Goal: Information Seeking & Learning: Learn about a topic

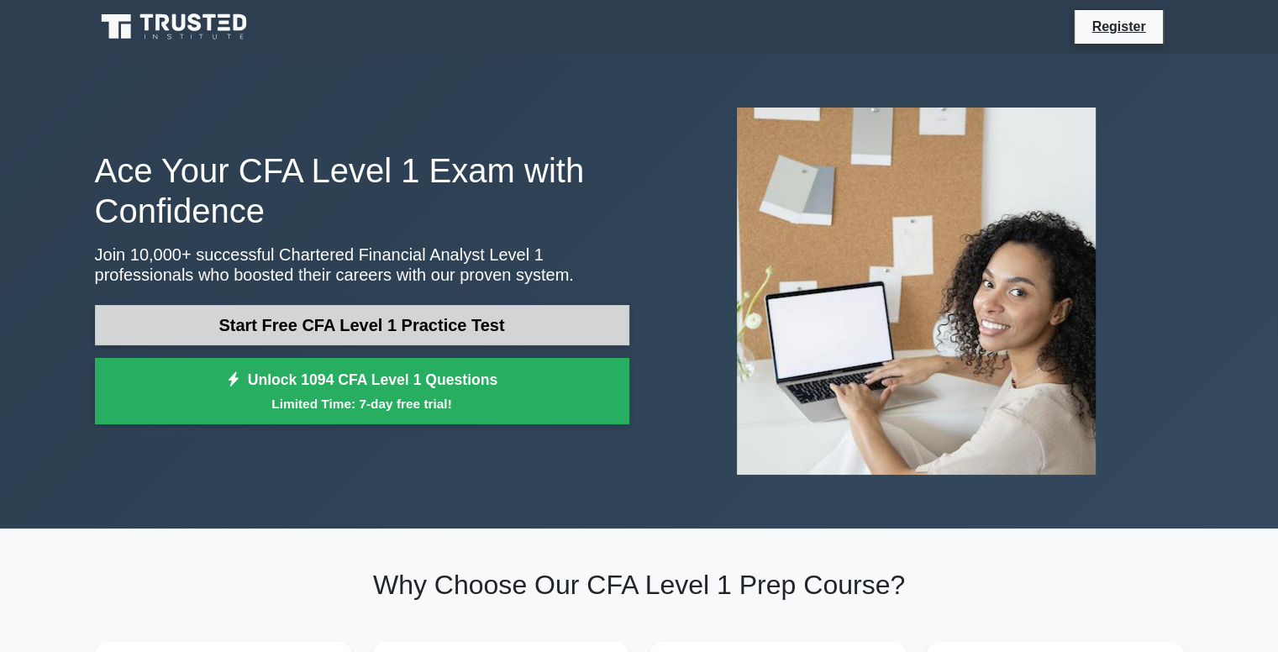
click at [234, 331] on link "Start Free CFA Level 1 Practice Test" at bounding box center [362, 325] width 535 height 40
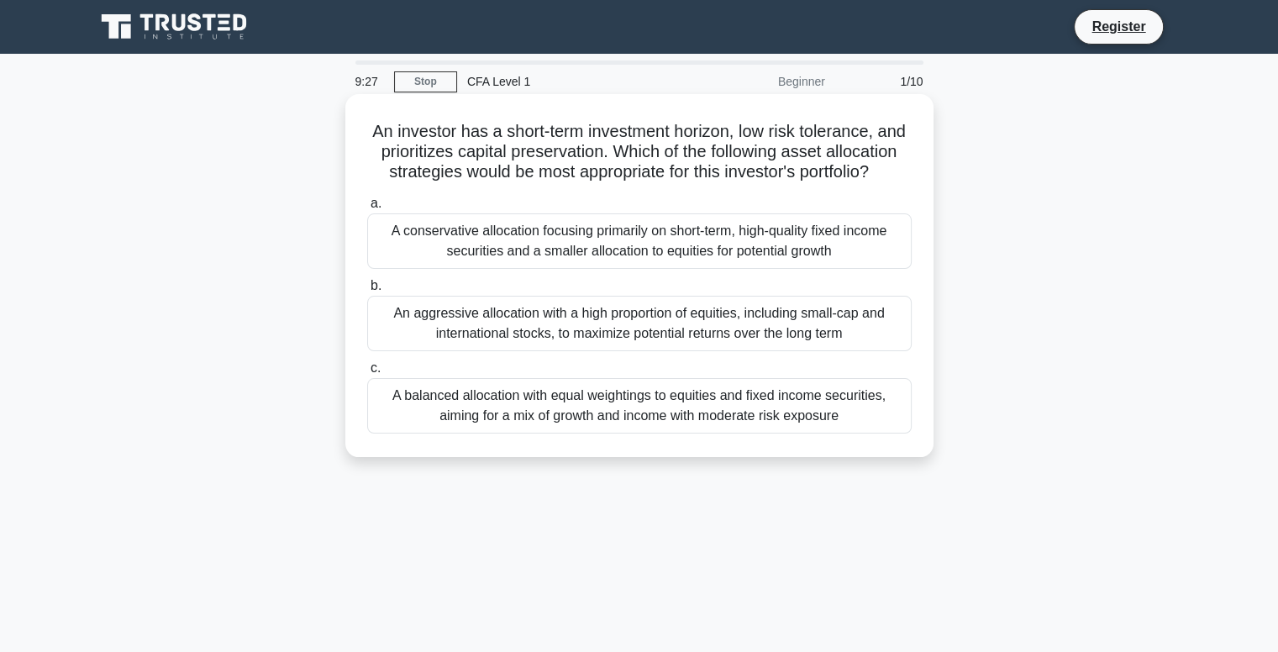
click at [482, 264] on div "A conservative allocation focusing primarily on short-term, high-quality fixed …" at bounding box center [639, 240] width 545 height 55
click at [367, 209] on input "a. A conservative allocation focusing primarily on short-term, high-quality fix…" at bounding box center [367, 203] width 0 height 11
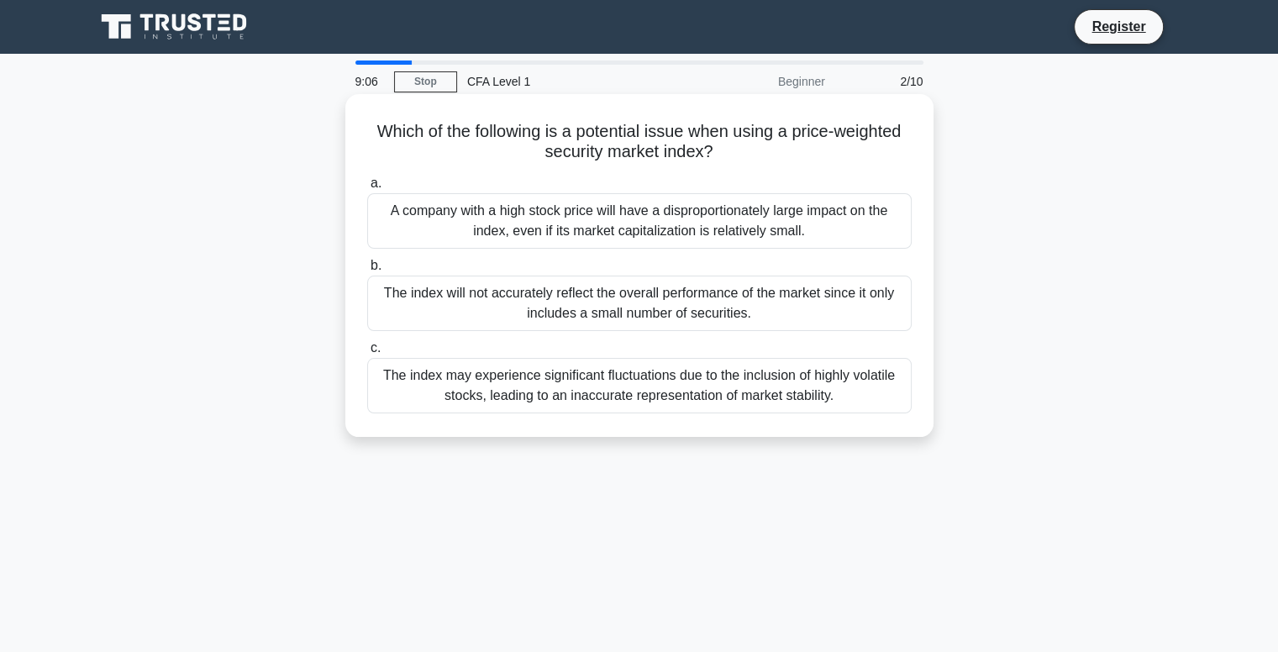
click at [622, 210] on div "A company with a high stock price will have a disproportionately large impact o…" at bounding box center [639, 220] width 545 height 55
click at [367, 189] on input "a. A company with a high stock price will have a disproportionately large impac…" at bounding box center [367, 183] width 0 height 11
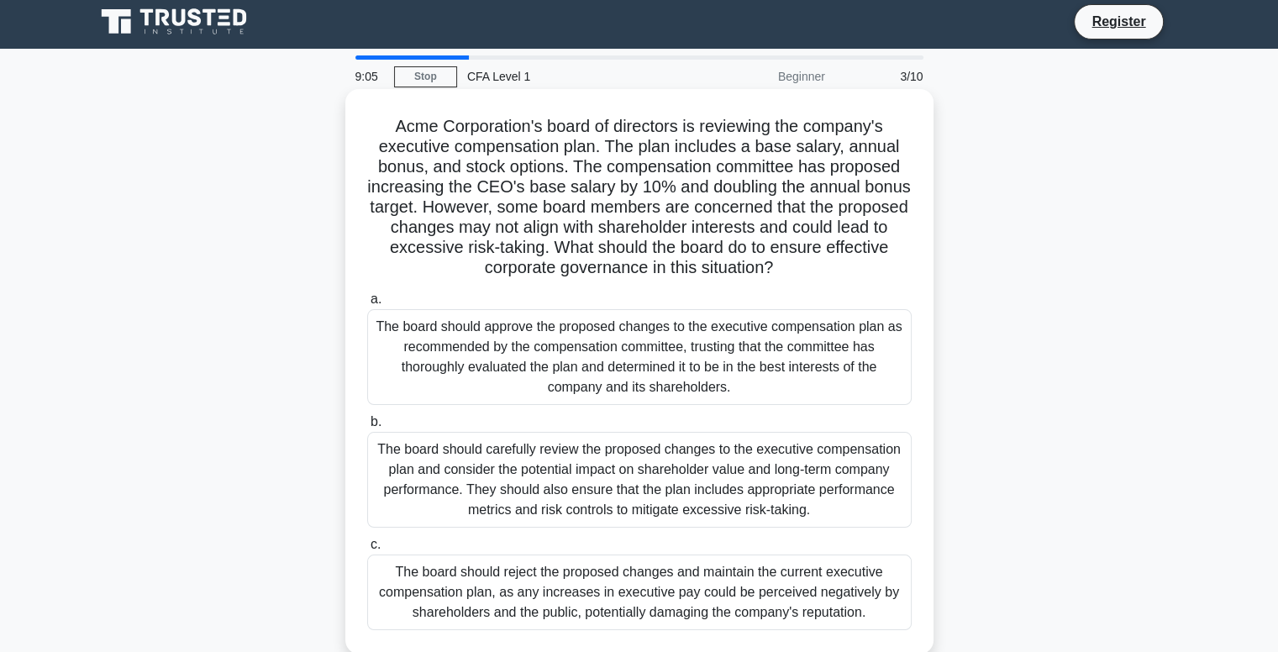
scroll to position [10, 0]
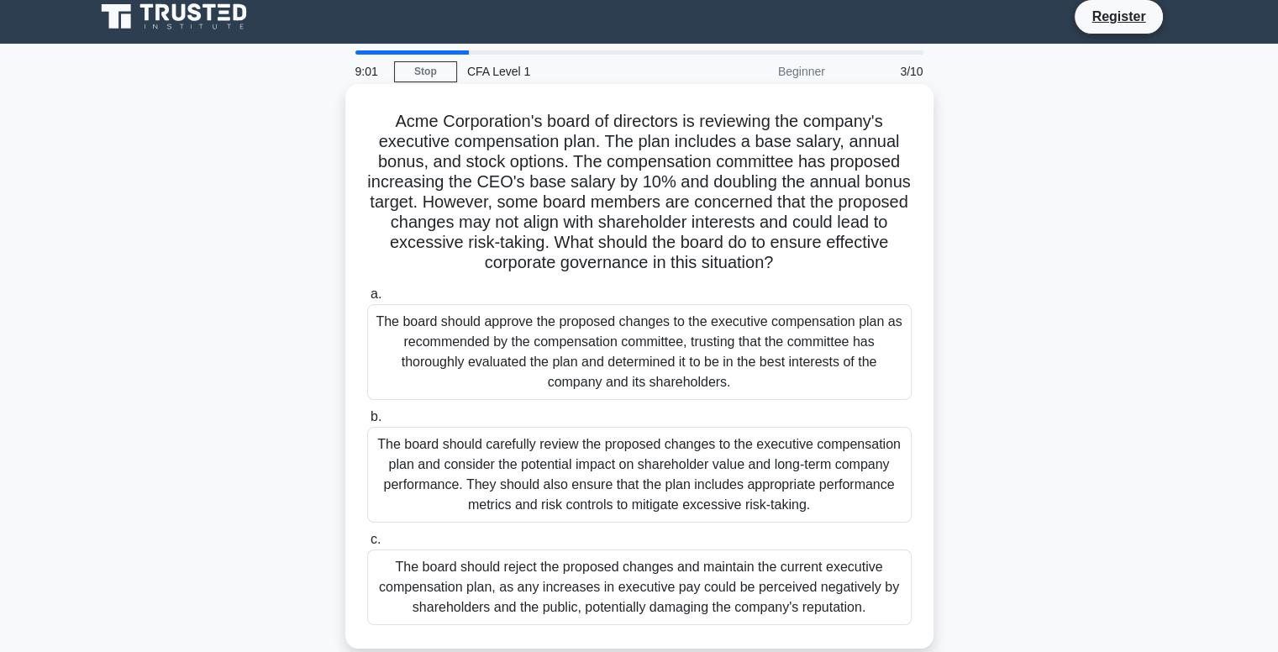
click at [546, 330] on div "The board should approve the proposed changes to the executive compensation pla…" at bounding box center [639, 352] width 545 height 96
click at [367, 300] on input "a. The board should approve the proposed changes to the executive compensation …" at bounding box center [367, 294] width 0 height 11
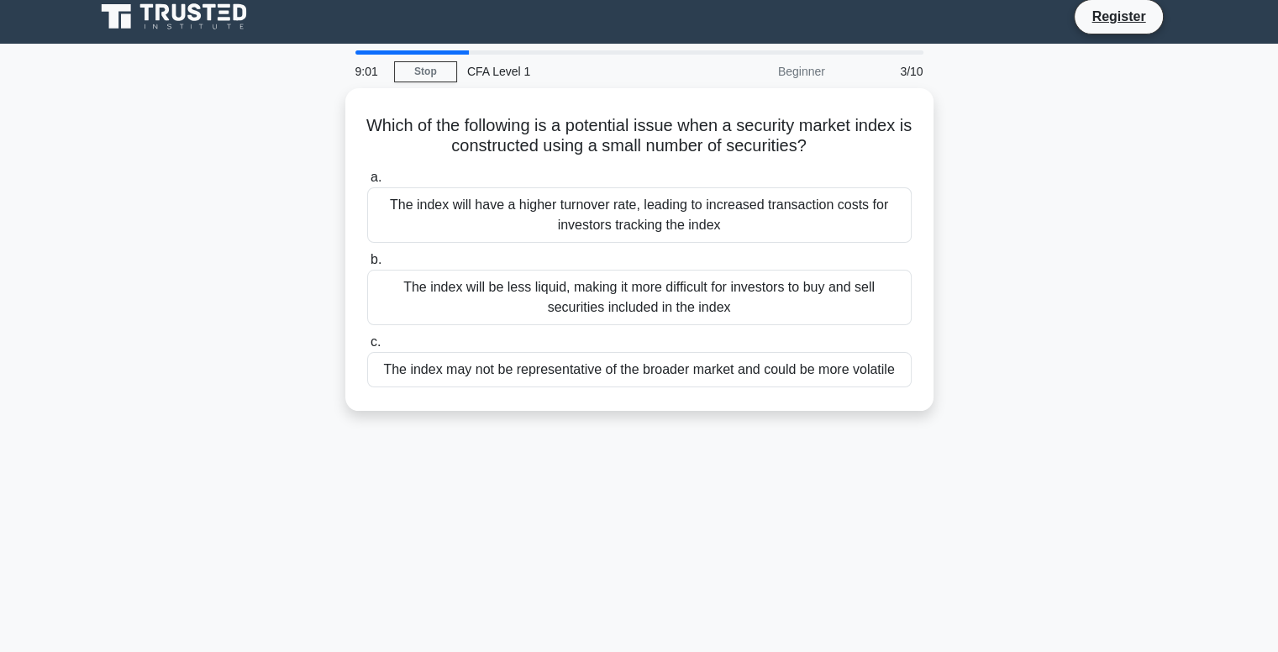
scroll to position [0, 0]
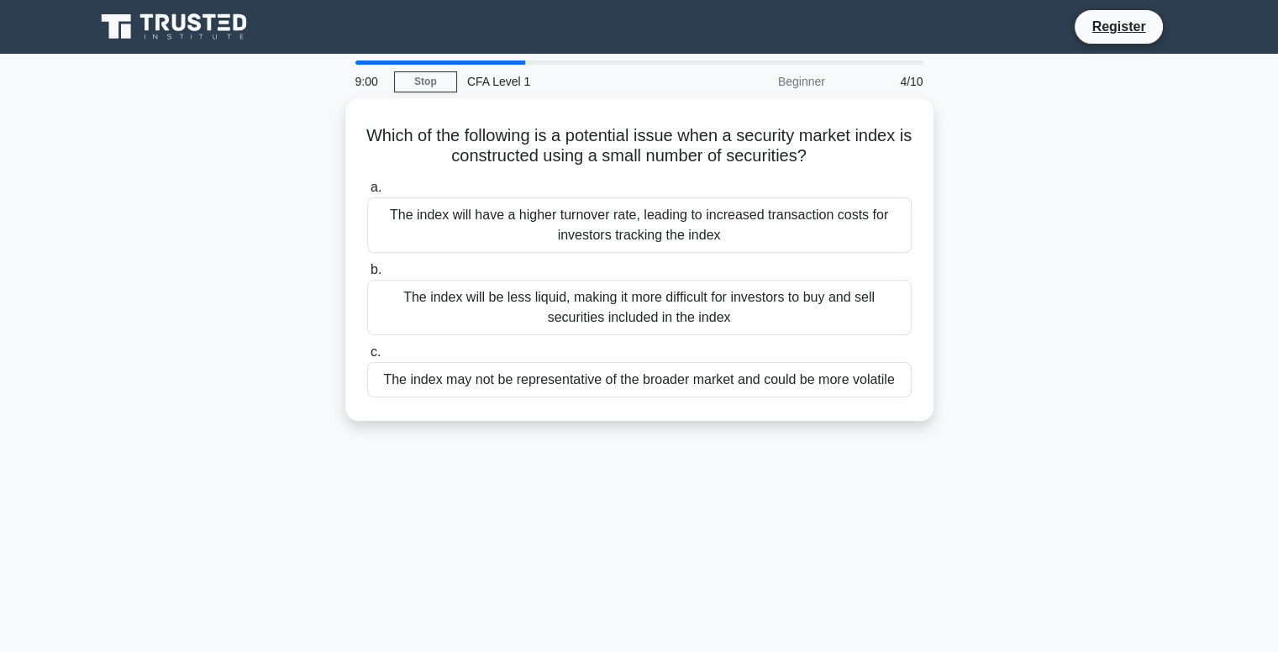
click at [546, 330] on div "The index will be less liquid, making it more difficult for investors to buy an…" at bounding box center [639, 307] width 545 height 55
click at [367, 276] on input "b. The index will be less liquid, making it more difficult for investors to buy…" at bounding box center [367, 270] width 0 height 11
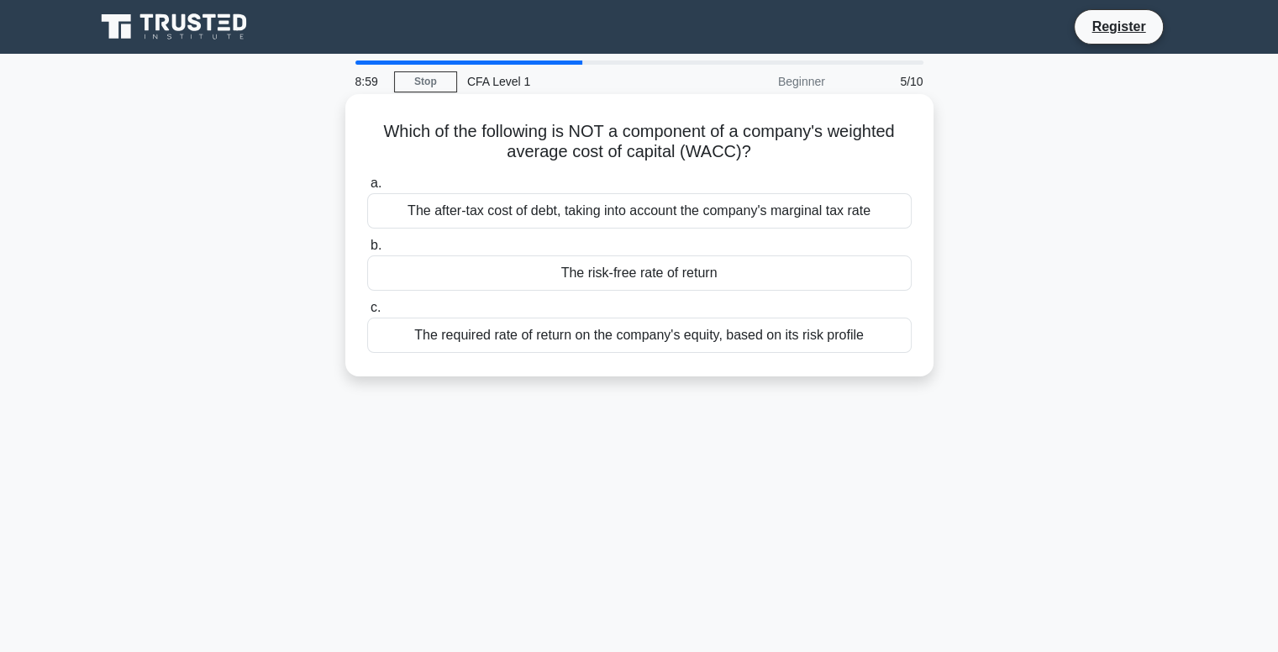
click at [540, 317] on label "c. The required rate of return on the company's equity, based on its risk profi…" at bounding box center [639, 325] width 545 height 55
click at [367, 314] on input "c. The required rate of return on the company's equity, based on its risk profi…" at bounding box center [367, 308] width 0 height 11
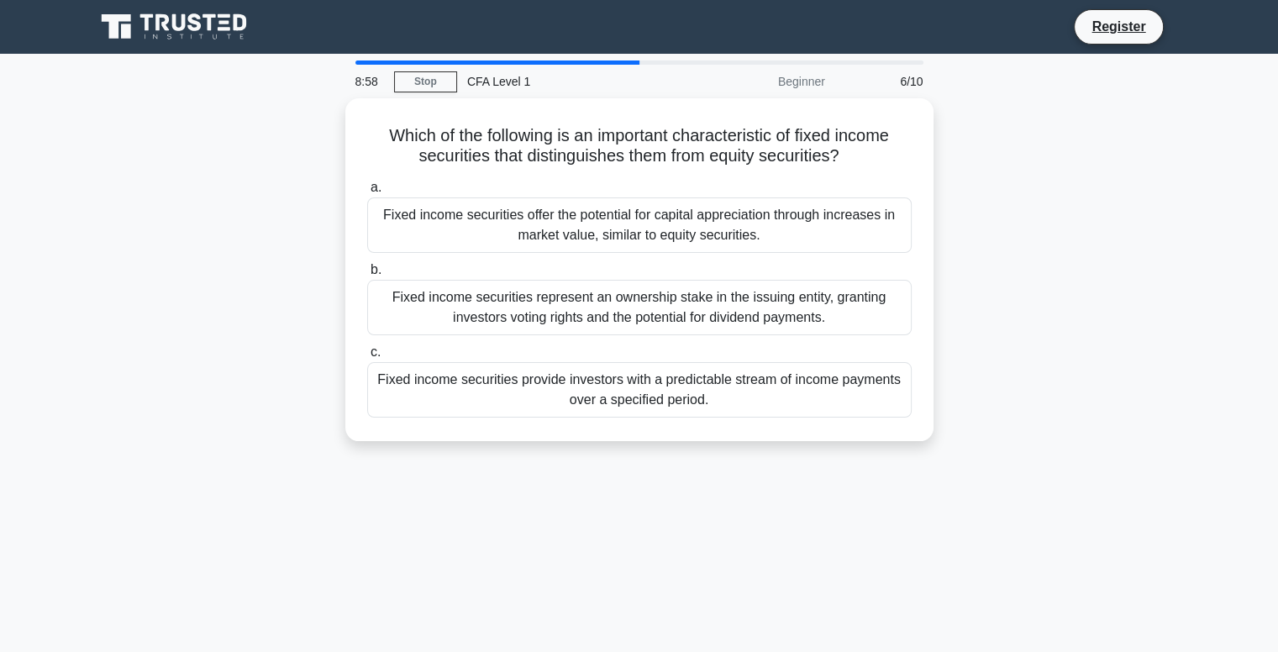
click at [540, 317] on div "Fixed income securities represent an ownership stake in the issuing entity, gra…" at bounding box center [639, 307] width 545 height 55
click at [367, 276] on input "b. Fixed income securities represent an ownership stake in the issuing entity, …" at bounding box center [367, 270] width 0 height 11
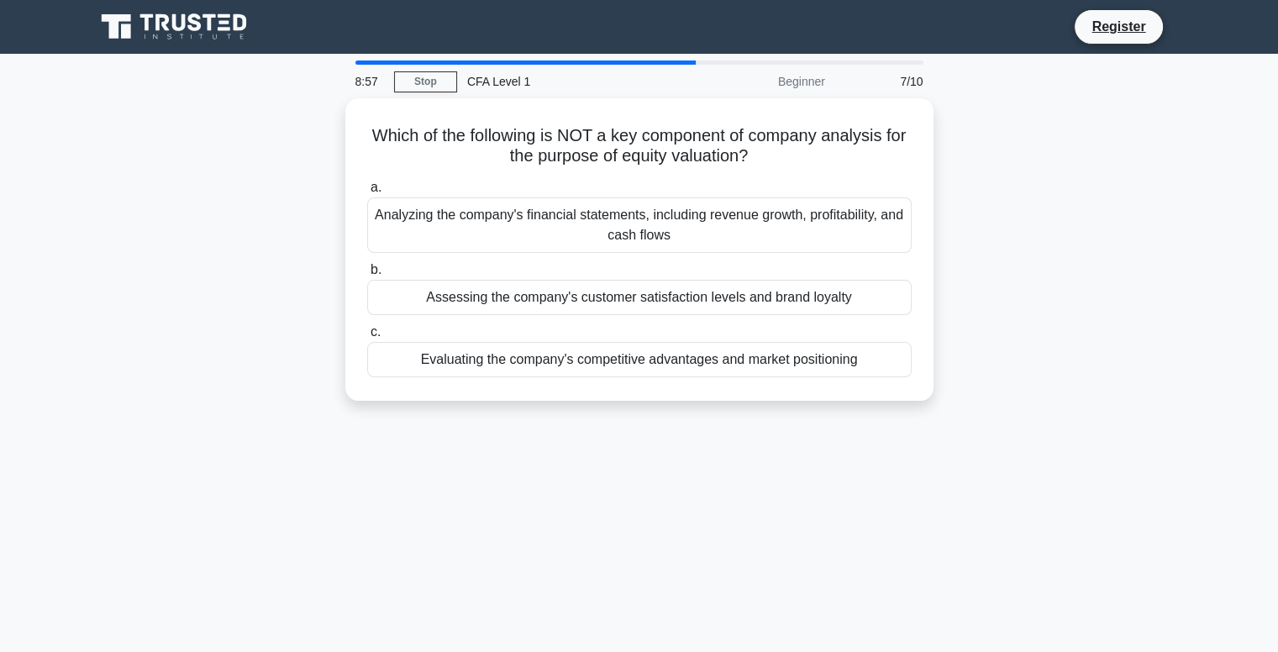
click at [540, 317] on div "a. Analyzing the company's financial statements, including revenue growth, prof…" at bounding box center [639, 277] width 565 height 207
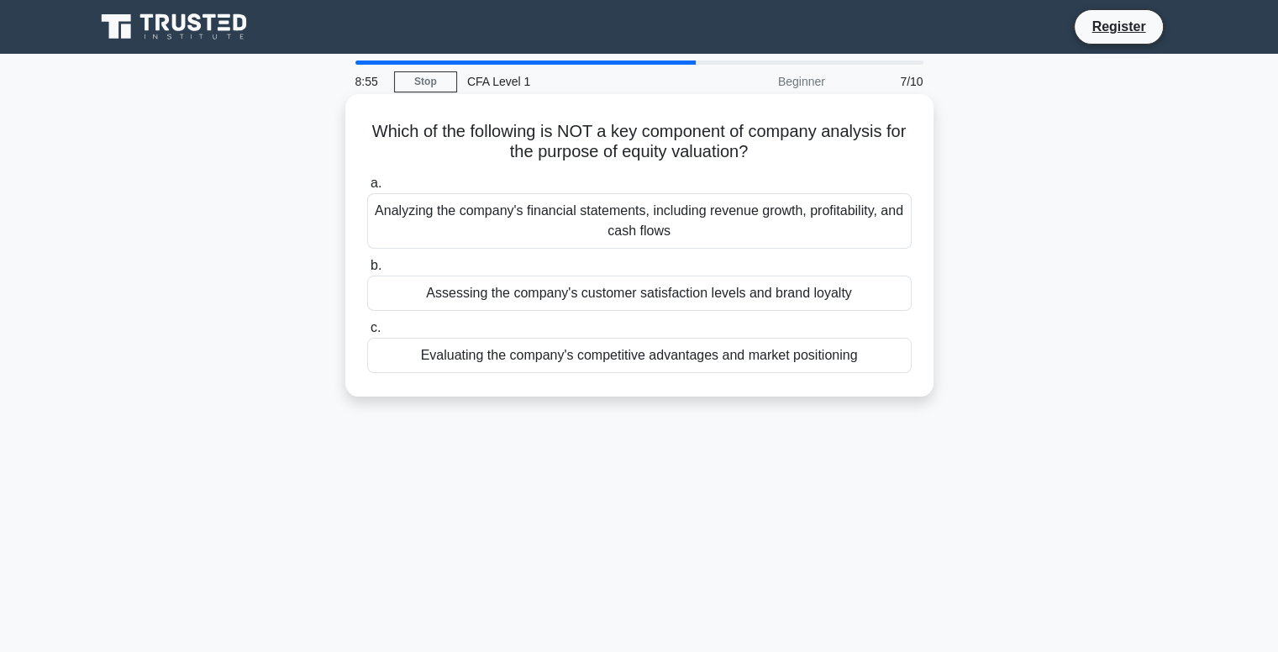
click at [539, 304] on div "Assessing the company's customer satisfaction levels and brand loyalty" at bounding box center [639, 293] width 545 height 35
click at [367, 271] on input "b. Assessing the company's customer satisfaction levels and brand loyalty" at bounding box center [367, 266] width 0 height 11
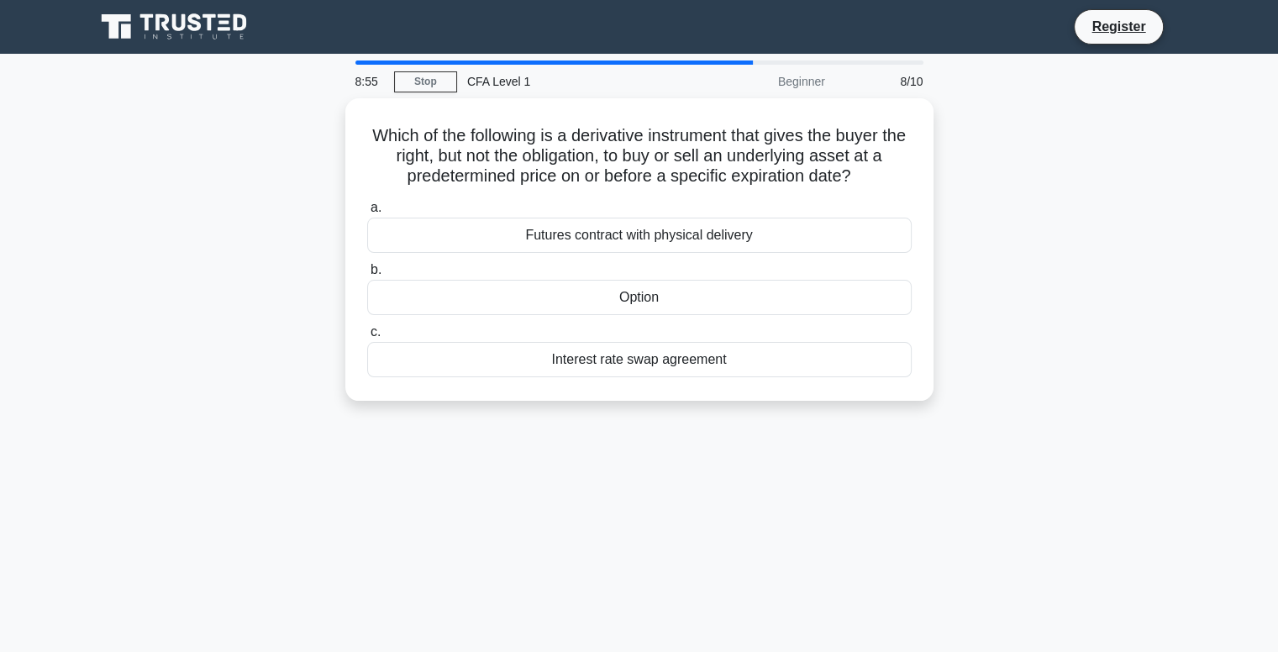
click at [539, 304] on div "Option" at bounding box center [639, 297] width 545 height 35
click at [367, 276] on input "b. Option" at bounding box center [367, 270] width 0 height 11
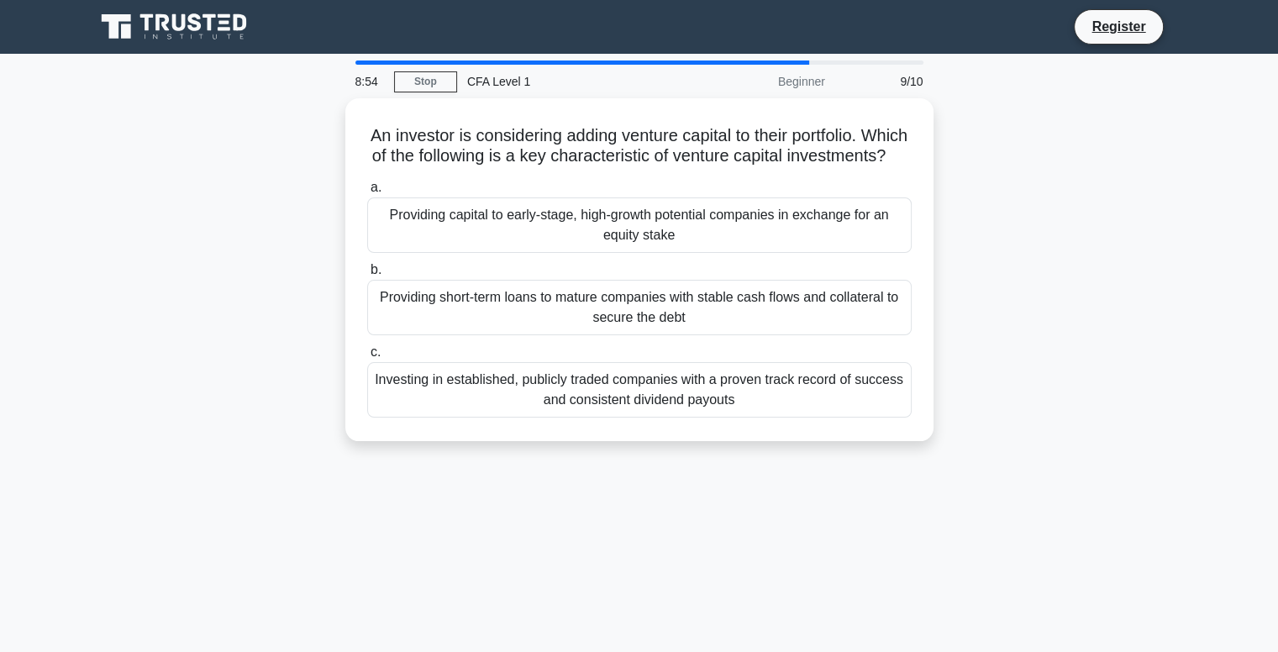
click at [539, 304] on div "Providing short-term loans to mature companies with stable cash flows and colla…" at bounding box center [639, 307] width 545 height 55
click at [367, 276] on input "b. Providing short-term loans to mature companies with stable cash flows and co…" at bounding box center [367, 270] width 0 height 11
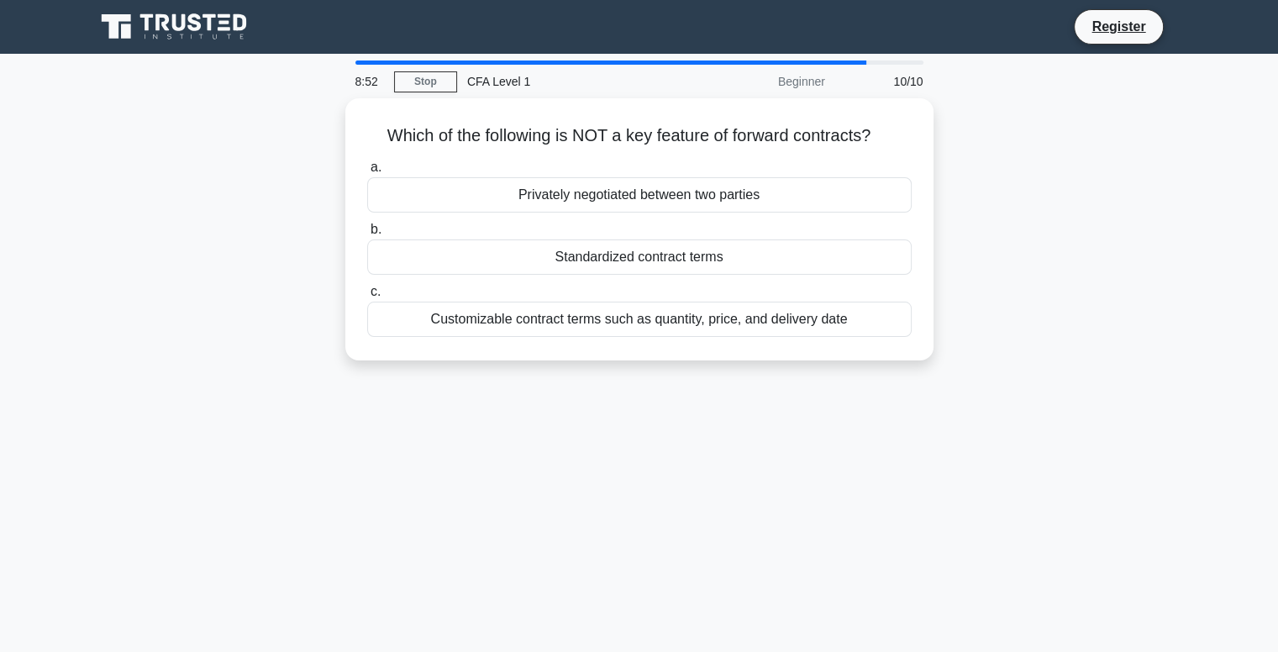
click at [539, 304] on div "Customizable contract terms such as quantity, price, and delivery date" at bounding box center [639, 319] width 545 height 35
click at [367, 298] on input "c. Customizable contract terms such as quantity, price, and delivery date" at bounding box center [367, 292] width 0 height 11
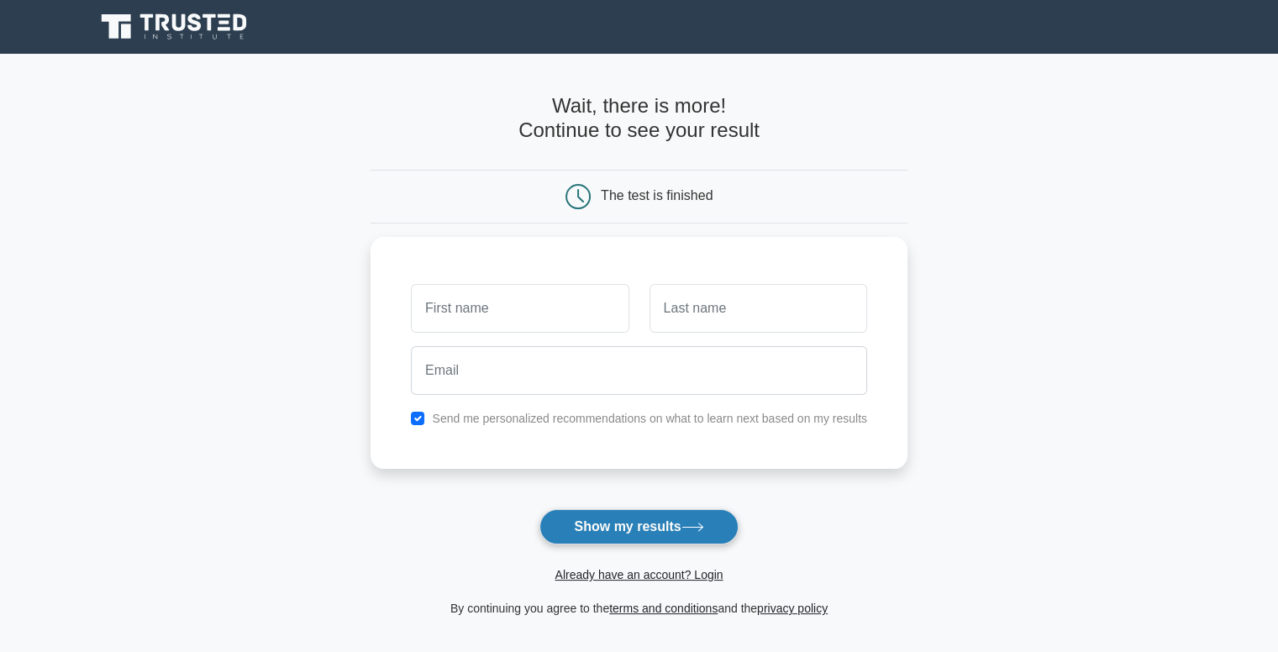
click at [601, 519] on button "Show my results" at bounding box center [639, 526] width 198 height 35
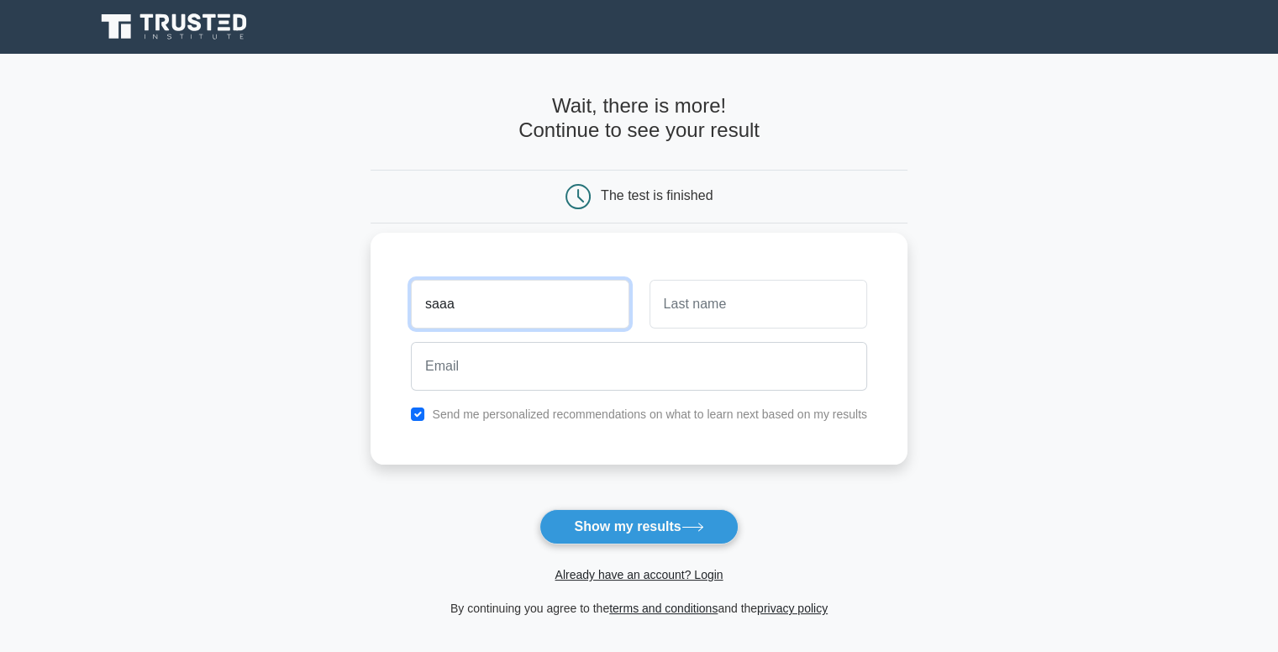
type input "saaa"
click at [715, 314] on input "text" at bounding box center [759, 304] width 218 height 49
type input "kkkk"
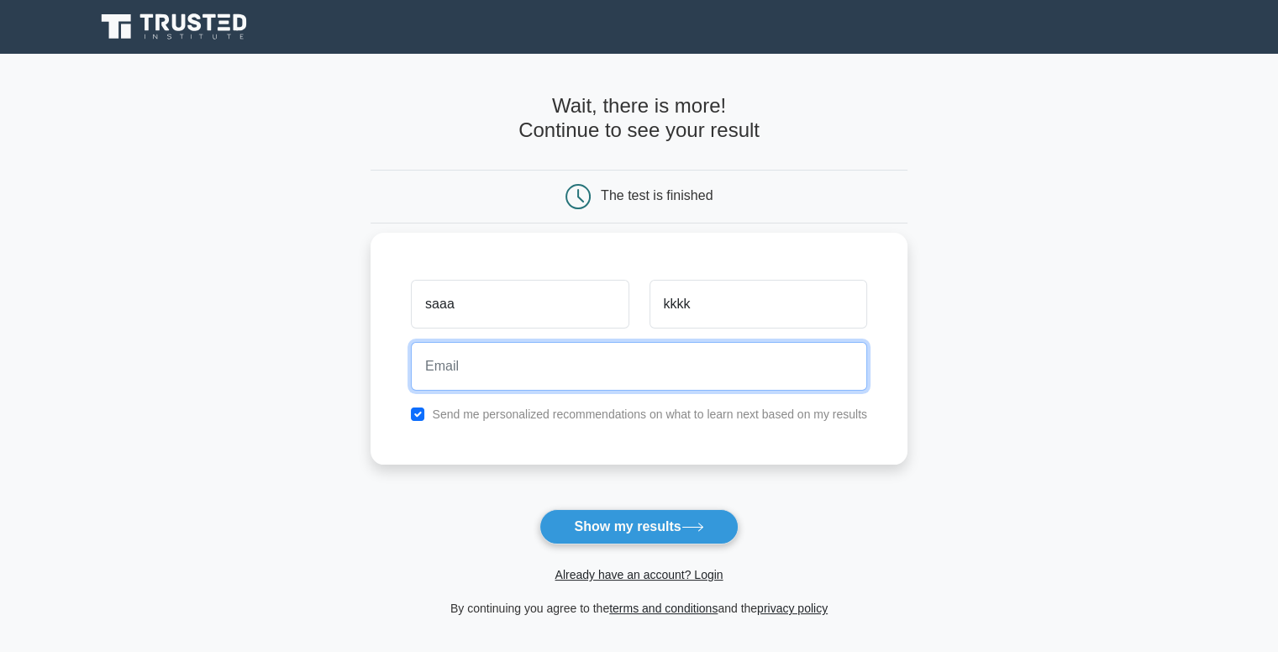
click at [629, 364] on input "email" at bounding box center [639, 366] width 456 height 49
type input "vermasarthak854@gmail.com"
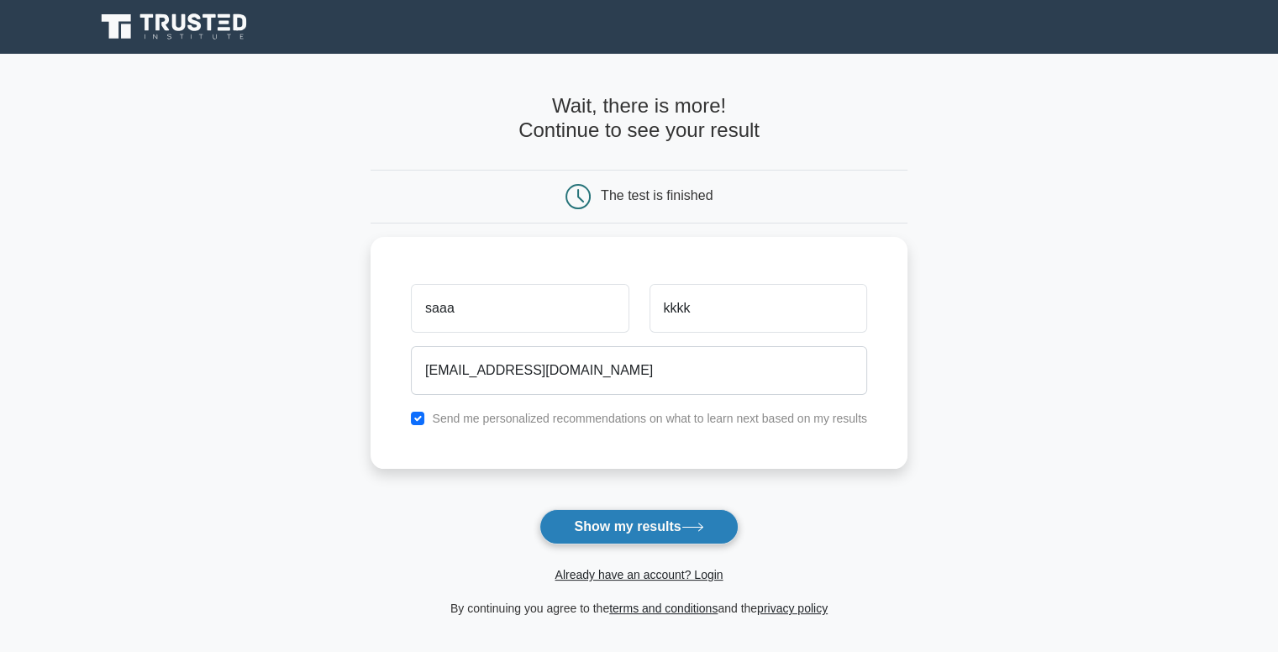
click at [652, 513] on button "Show my results" at bounding box center [639, 526] width 198 height 35
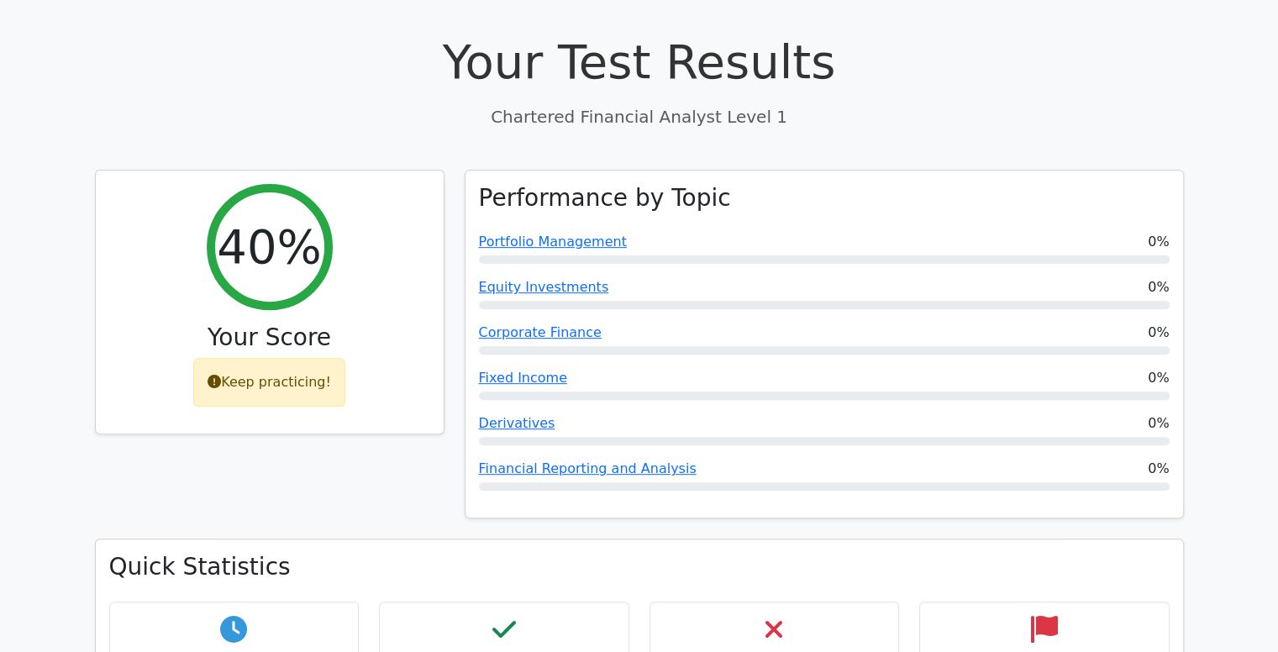
scroll to position [519, 0]
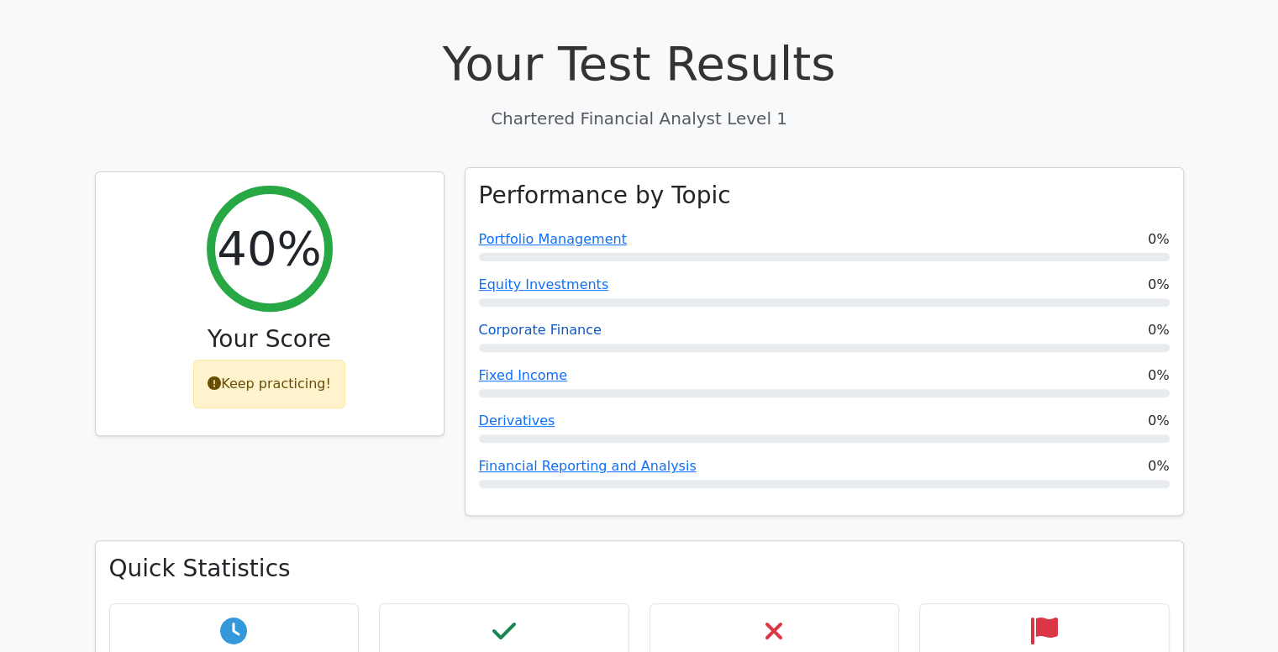
click at [518, 322] on link "Corporate Finance" at bounding box center [540, 330] width 123 height 16
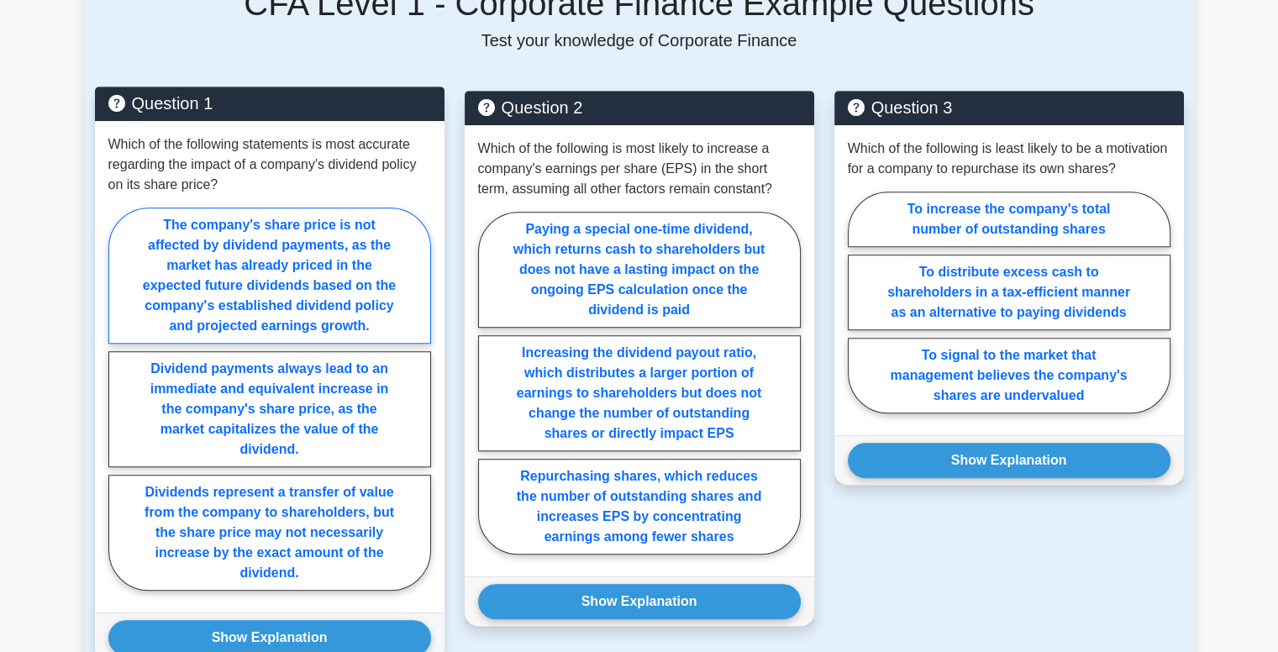
scroll to position [1135, 0]
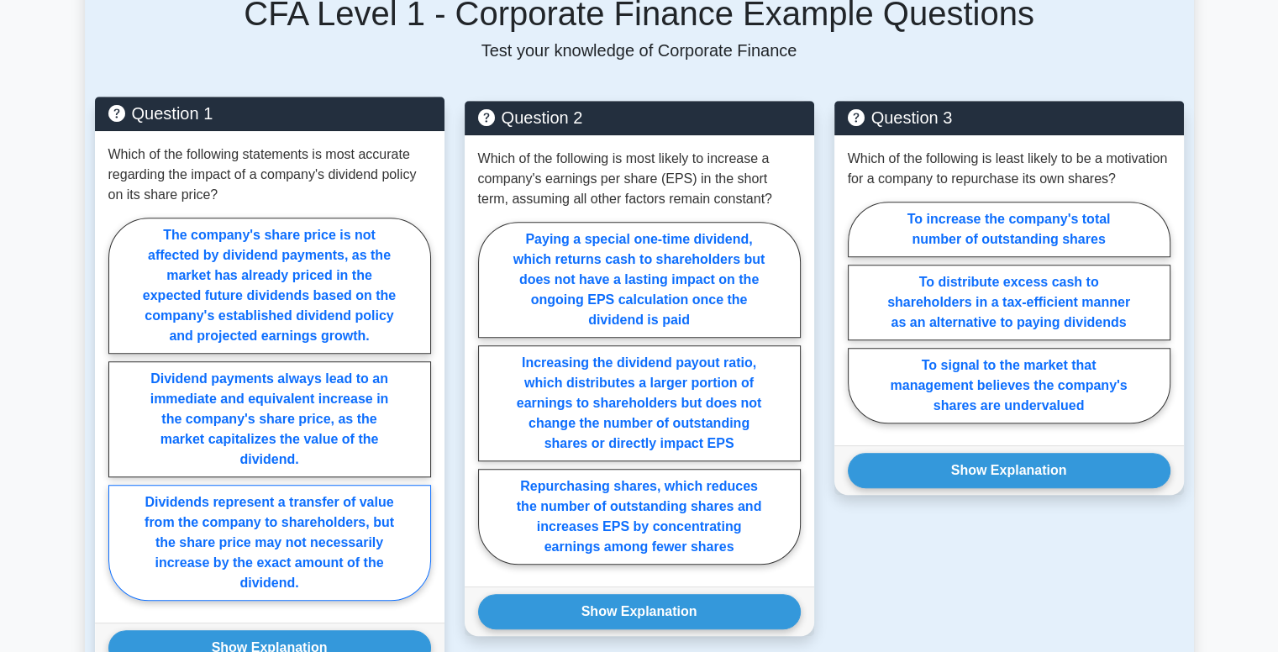
click at [251, 546] on label "Dividends represent a transfer of value from the company to shareholders, but t…" at bounding box center [269, 543] width 323 height 116
click at [119, 419] on input "Dividends represent a transfer of value from the company to shareholders, but t…" at bounding box center [113, 414] width 11 height 11
radio input "true"
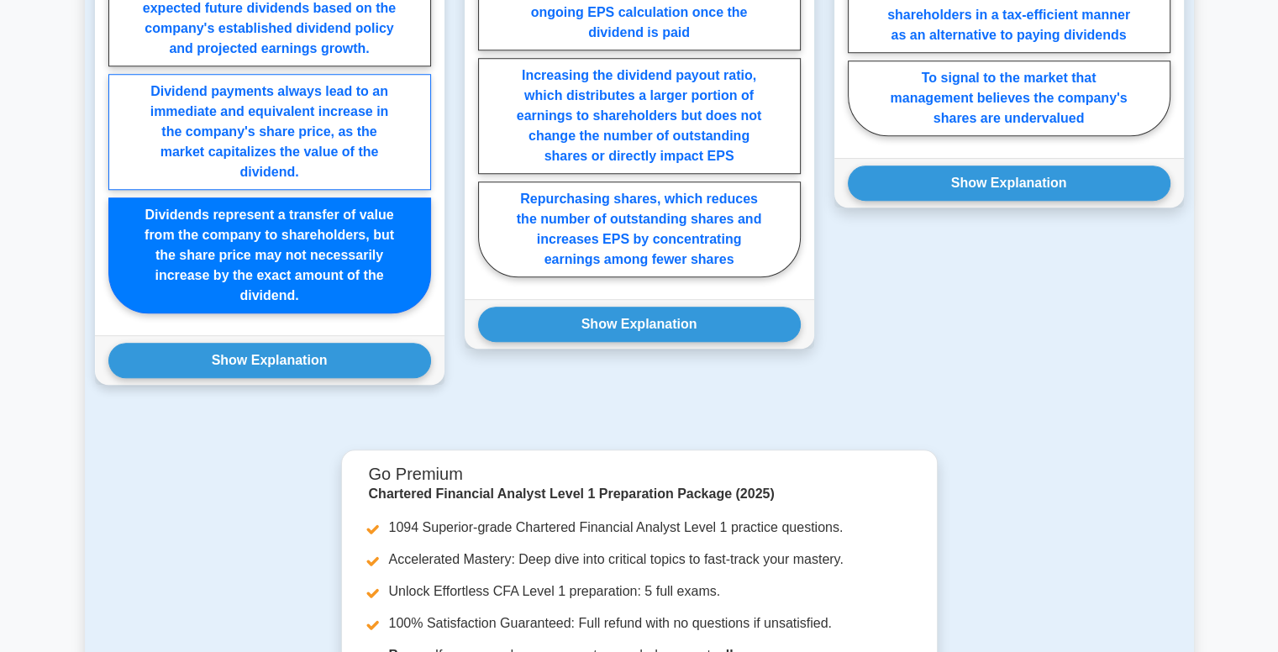
scroll to position [1427, 0]
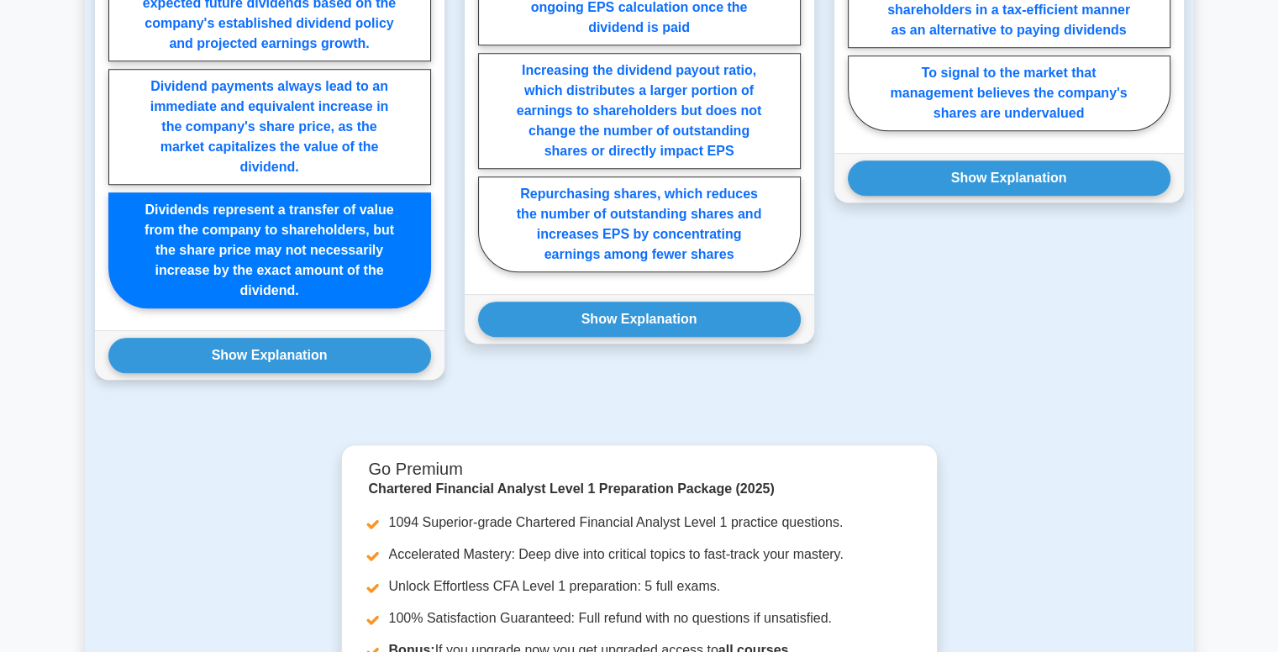
click at [245, 377] on div "Show Explanation Correct Answer: Dividends represent a transfer of value from t…" at bounding box center [270, 355] width 350 height 50
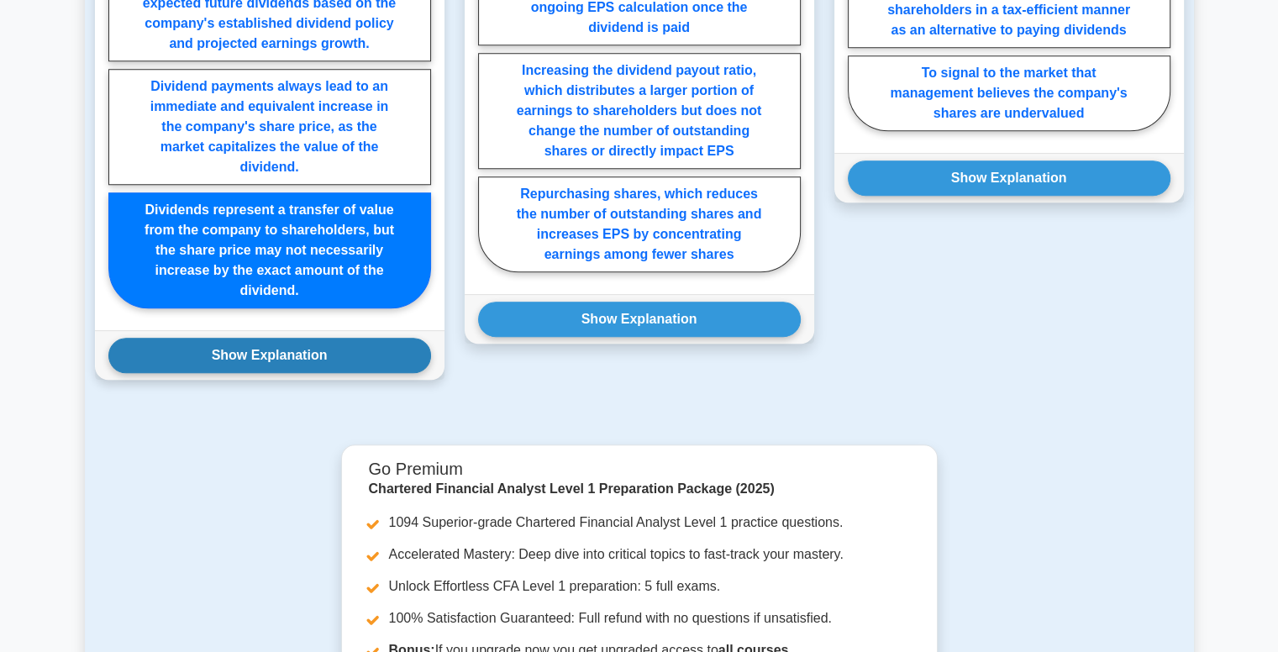
drag, startPoint x: 245, startPoint y: 372, endPoint x: 245, endPoint y: 341, distance: 30.3
click at [245, 341] on div "Show Explanation Correct Answer: Dividends represent a transfer of value from t…" at bounding box center [270, 355] width 350 height 50
click at [245, 341] on button "Show Explanation" at bounding box center [269, 355] width 323 height 35
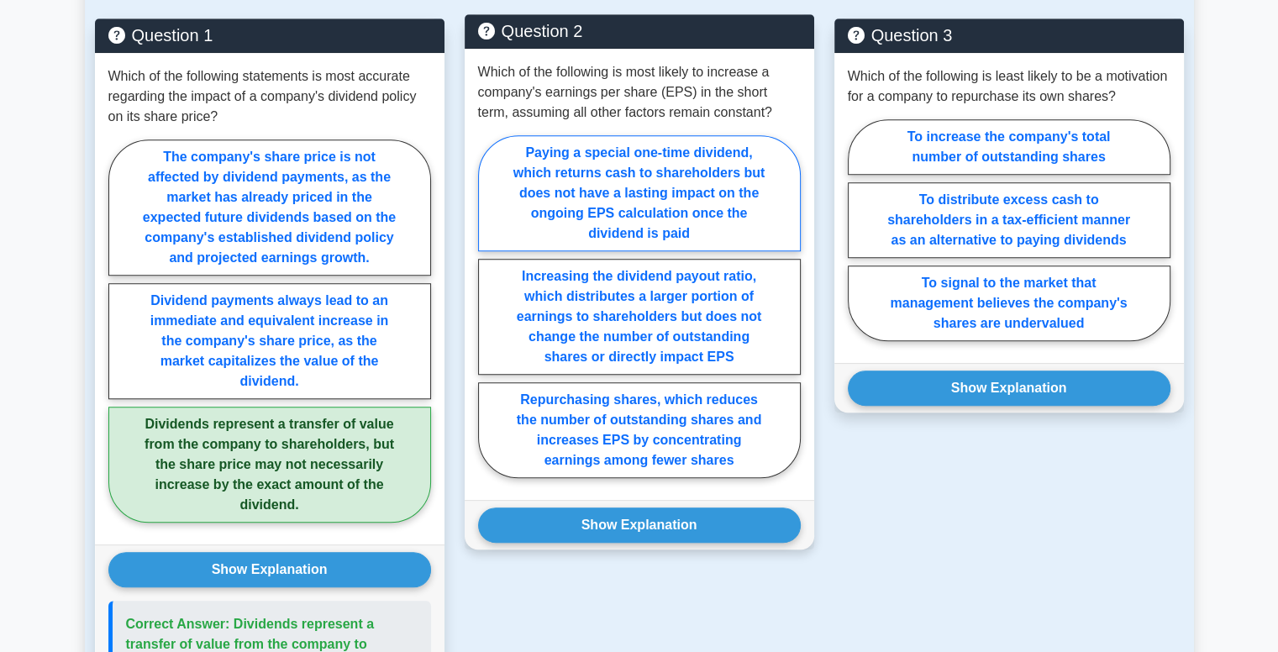
scroll to position [1220, 0]
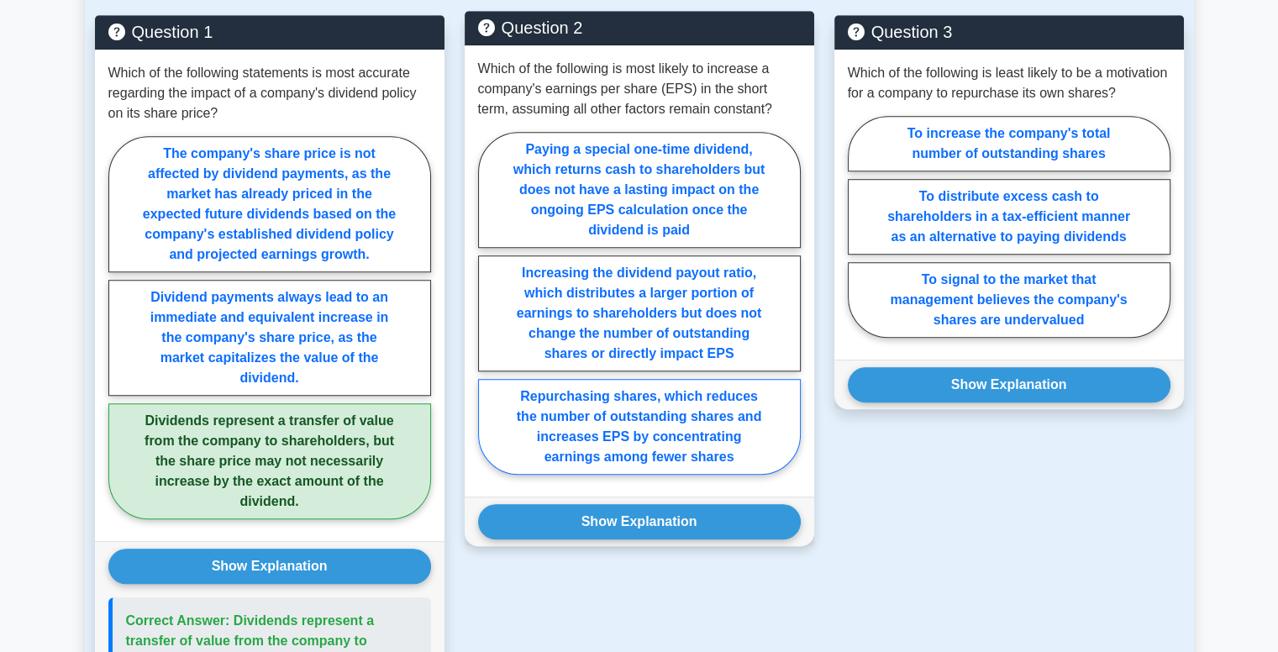
click at [612, 451] on label "Repurchasing shares, which reduces the number of outstanding shares and increas…" at bounding box center [639, 427] width 323 height 96
click at [489, 314] on input "Repurchasing shares, which reduces the number of outstanding shares and increas…" at bounding box center [483, 308] width 11 height 11
radio input "true"
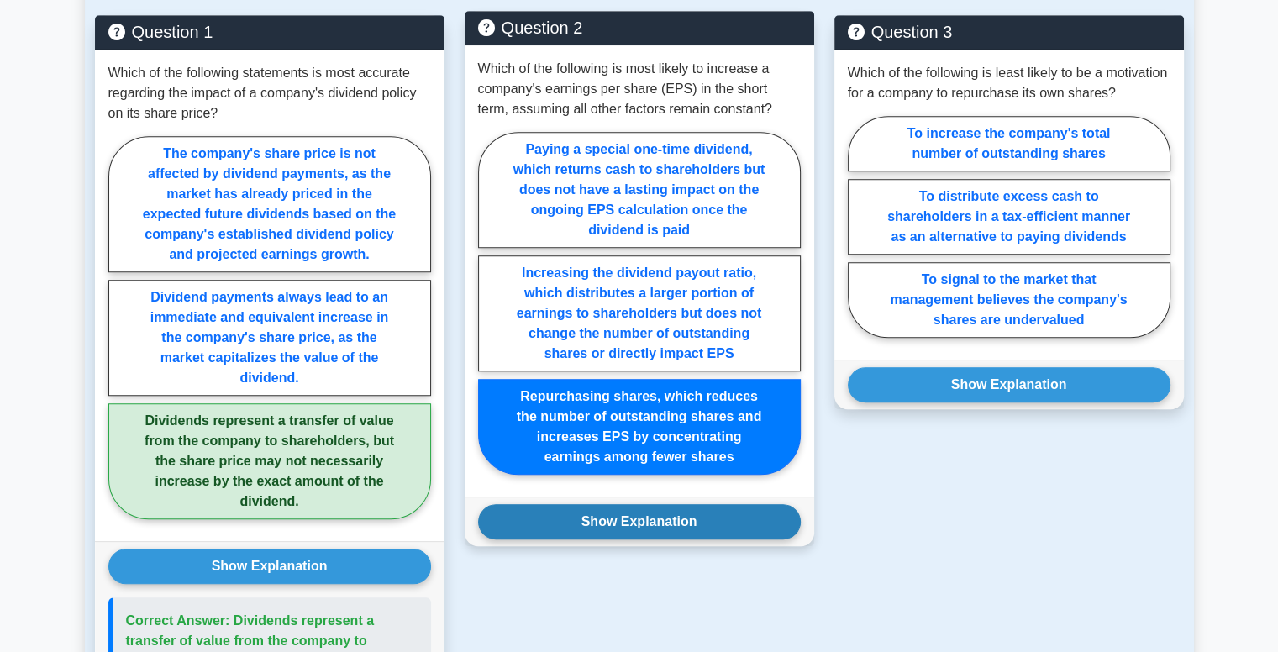
click at [615, 526] on button "Show Explanation" at bounding box center [639, 521] width 323 height 35
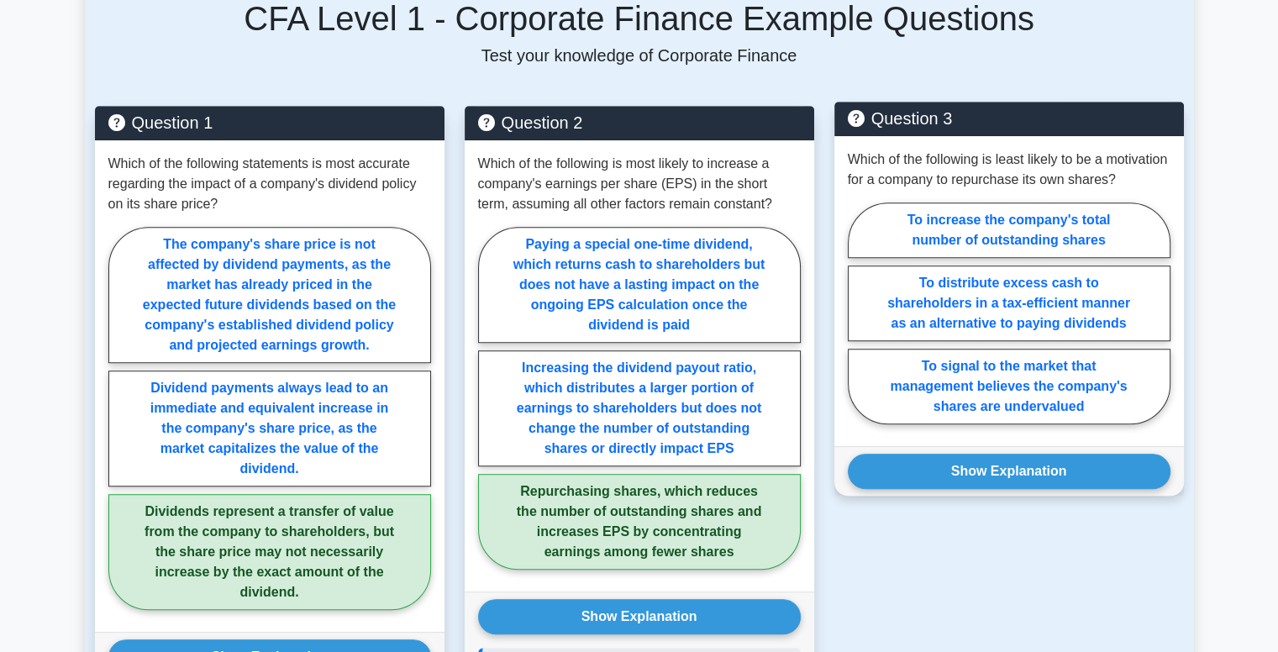
scroll to position [1141, 0]
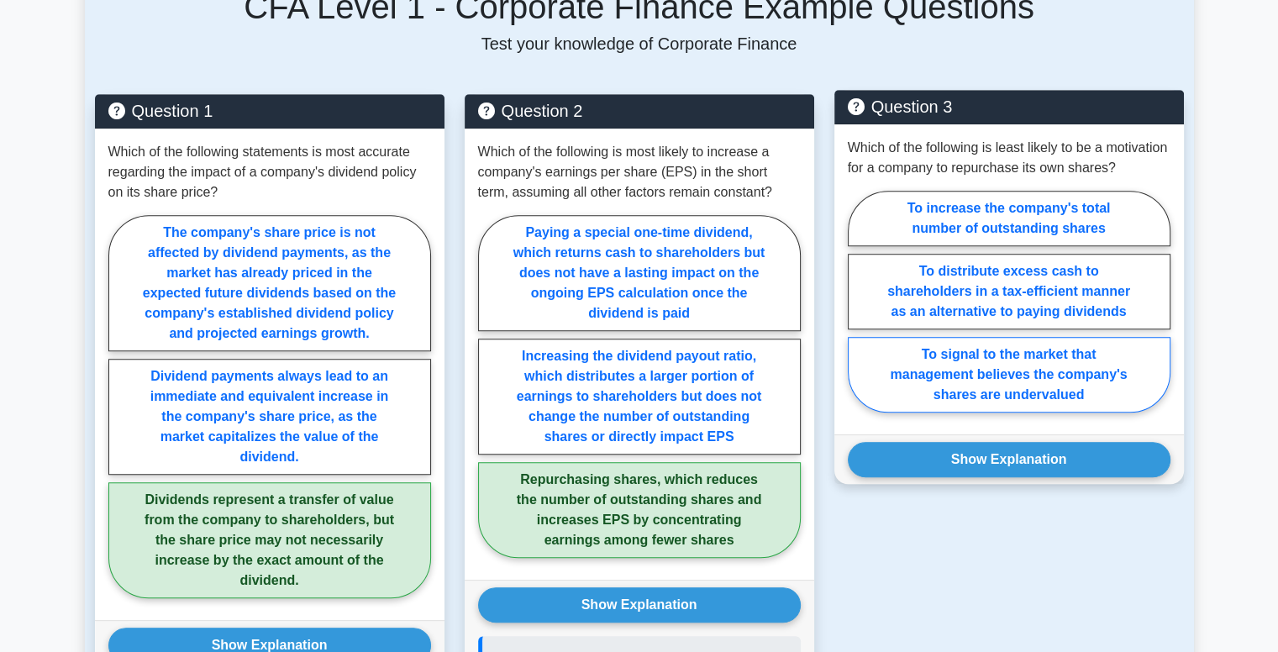
click at [983, 377] on label "To signal to the market that management believes the company's shares are under…" at bounding box center [1009, 375] width 323 height 76
click at [859, 312] on input "To signal to the market that management believes the company's shares are under…" at bounding box center [853, 306] width 11 height 11
radio input "true"
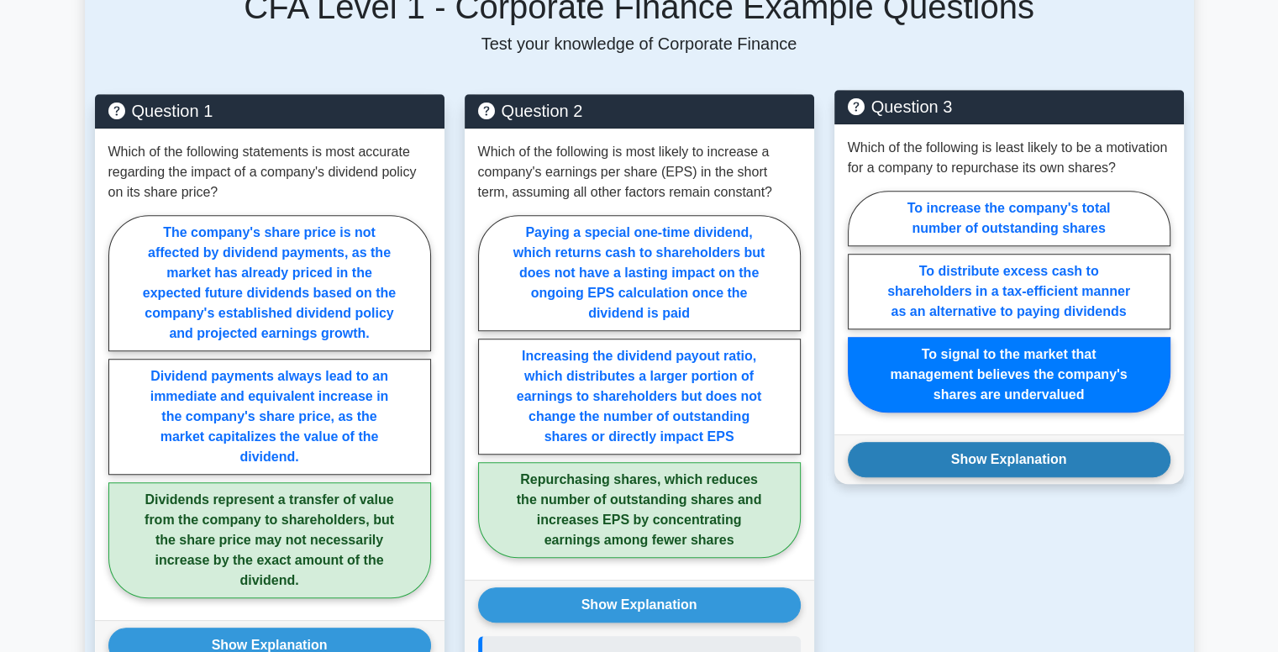
click at [973, 474] on button "Show Explanation" at bounding box center [1009, 459] width 323 height 35
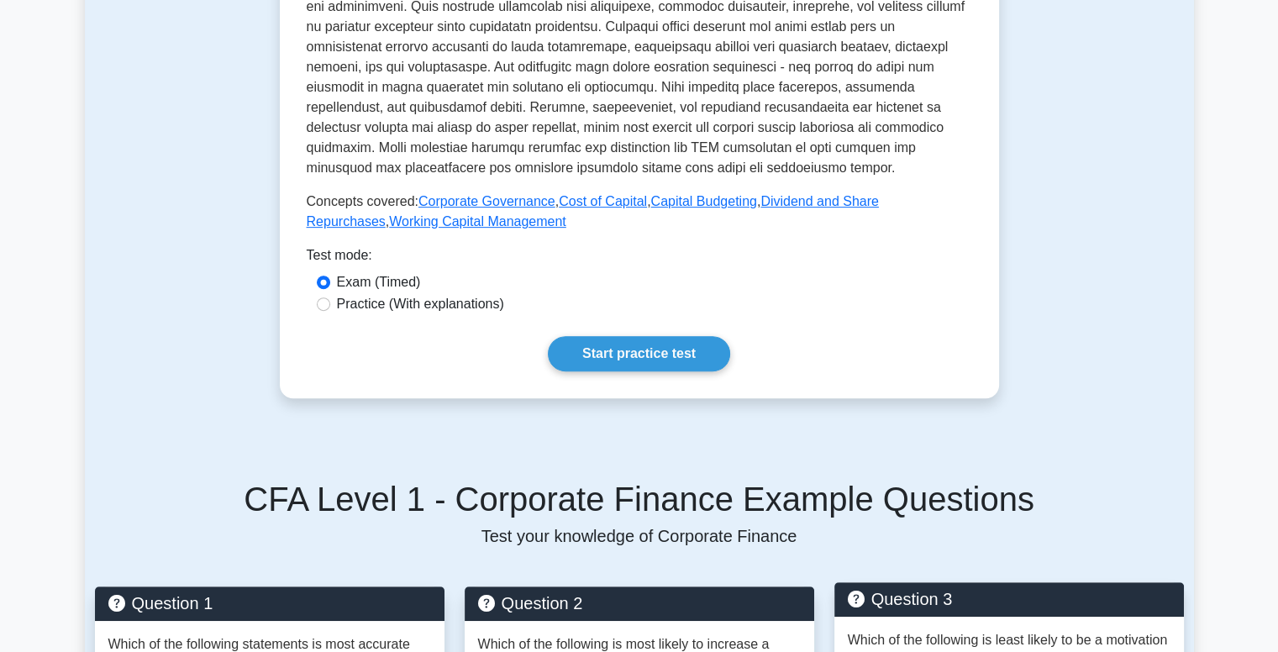
scroll to position [647, 0]
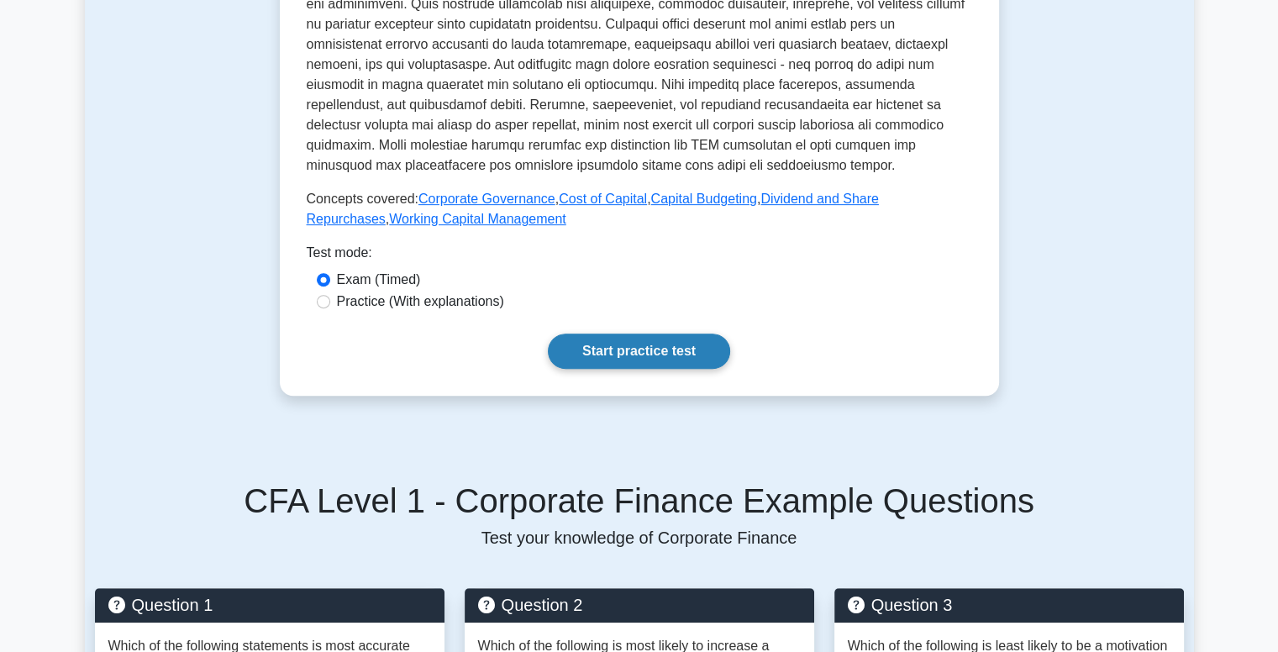
click at [617, 355] on link "Start practice test" at bounding box center [639, 351] width 182 height 35
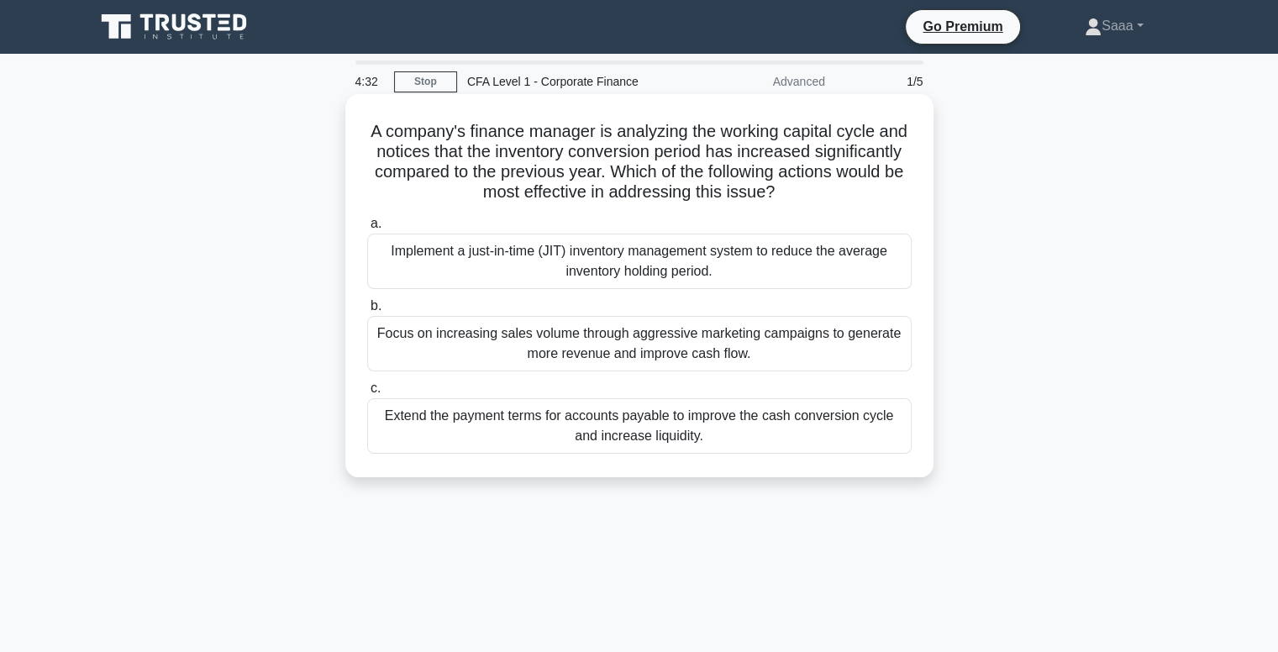
click at [687, 439] on div "Extend the payment terms for accounts payable to improve the cash conversion cy…" at bounding box center [639, 425] width 545 height 55
click at [367, 394] on input "c. Extend the payment terms for accounts payable to improve the cash conversion…" at bounding box center [367, 388] width 0 height 11
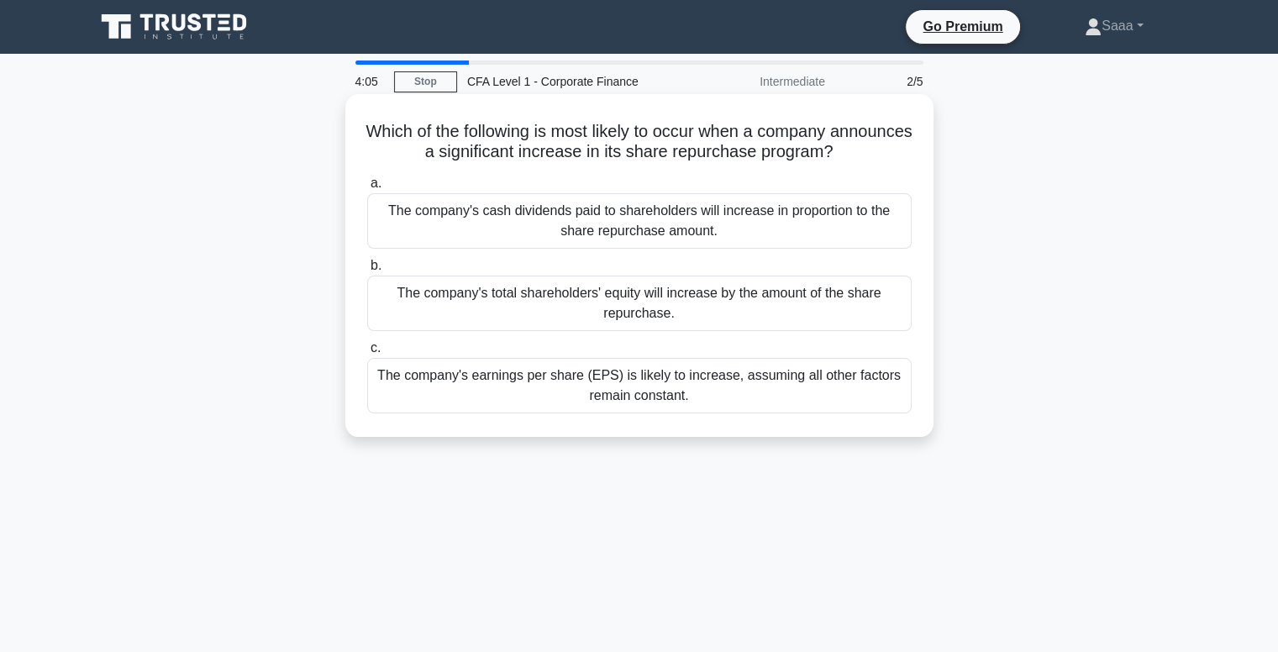
click at [584, 393] on div "The company's earnings per share (EPS) is likely to increase, assuming all othe…" at bounding box center [639, 385] width 545 height 55
click at [367, 354] on input "c. The company's earnings per share (EPS) is likely to increase, assuming all o…" at bounding box center [367, 348] width 0 height 11
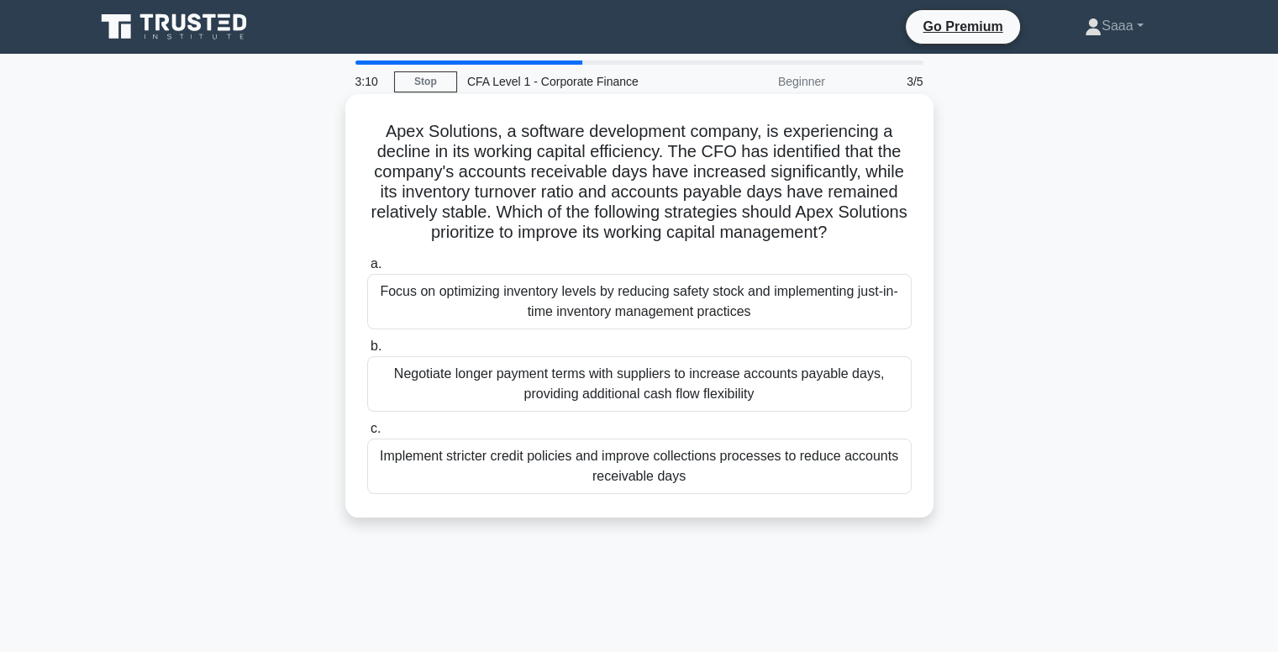
click at [603, 461] on div "Implement stricter credit policies and improve collections processes to reduce …" at bounding box center [639, 466] width 545 height 55
click at [367, 435] on input "c. Implement stricter credit policies and improve collections processes to redu…" at bounding box center [367, 429] width 0 height 11
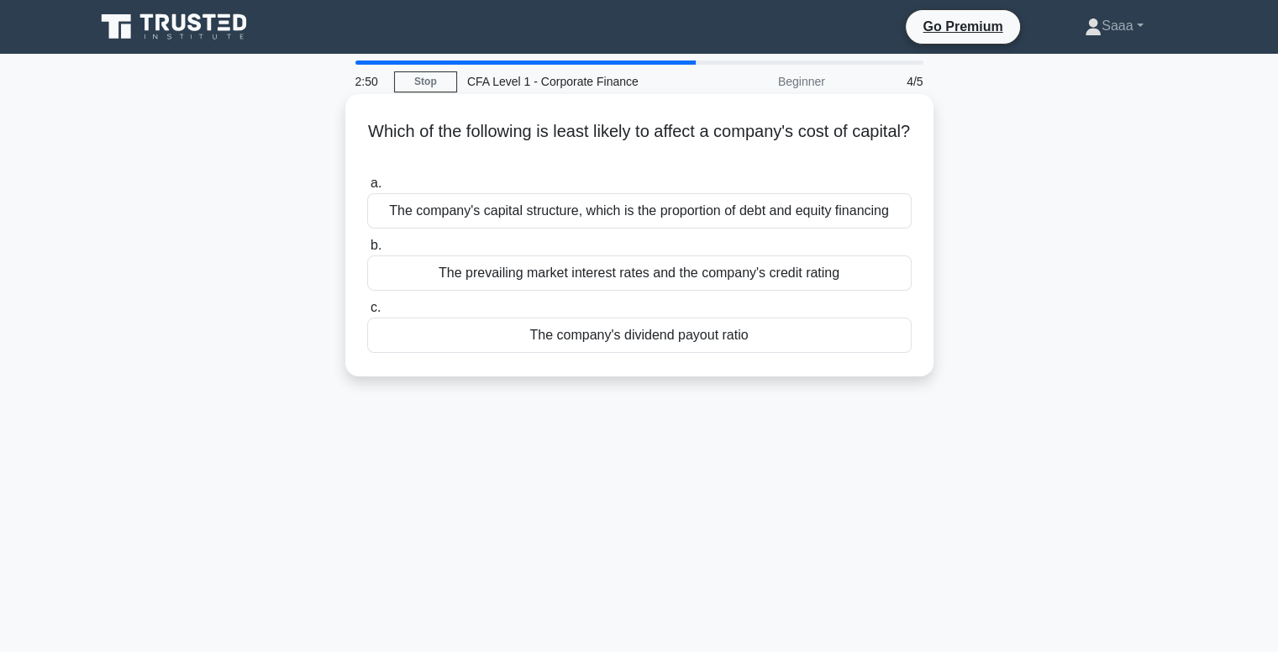
click at [590, 270] on div "The prevailing market interest rates and the company's credit rating" at bounding box center [639, 273] width 545 height 35
click at [367, 251] on input "b. The prevailing market interest rates and the company's credit rating" at bounding box center [367, 245] width 0 height 11
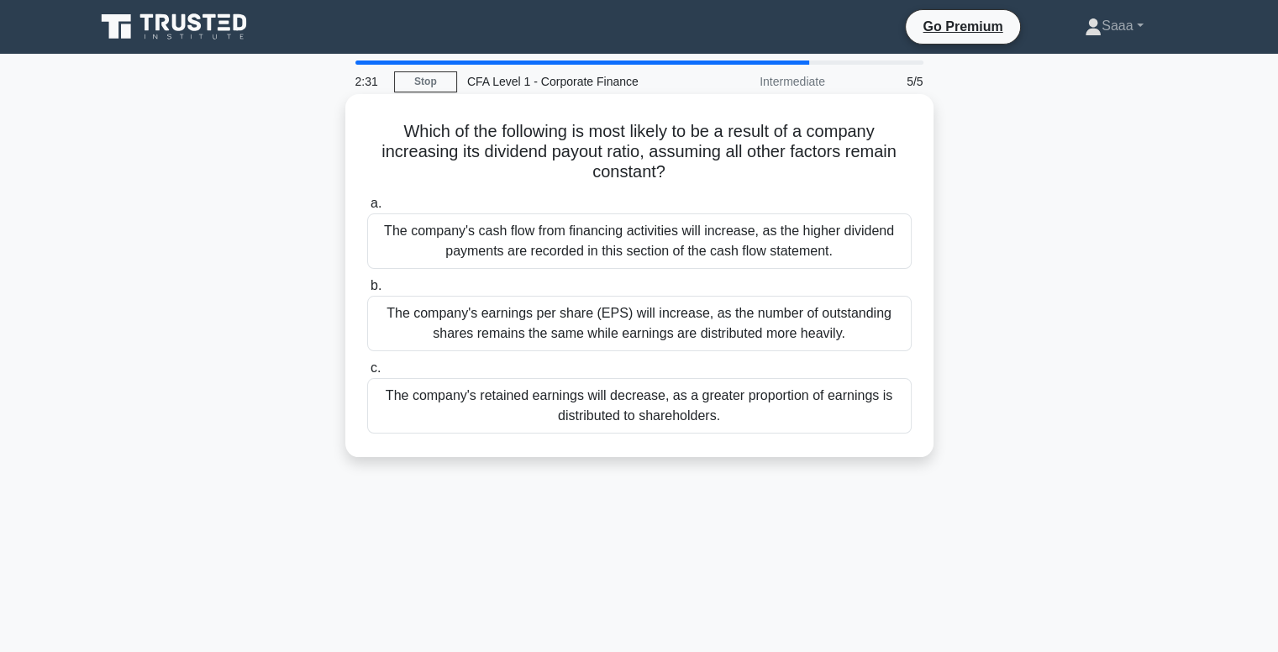
click at [598, 240] on div "The company's cash flow from financing activities will increase, as the higher …" at bounding box center [639, 240] width 545 height 55
click at [367, 209] on input "a. The company's cash flow from financing activities will increase, as the high…" at bounding box center [367, 203] width 0 height 11
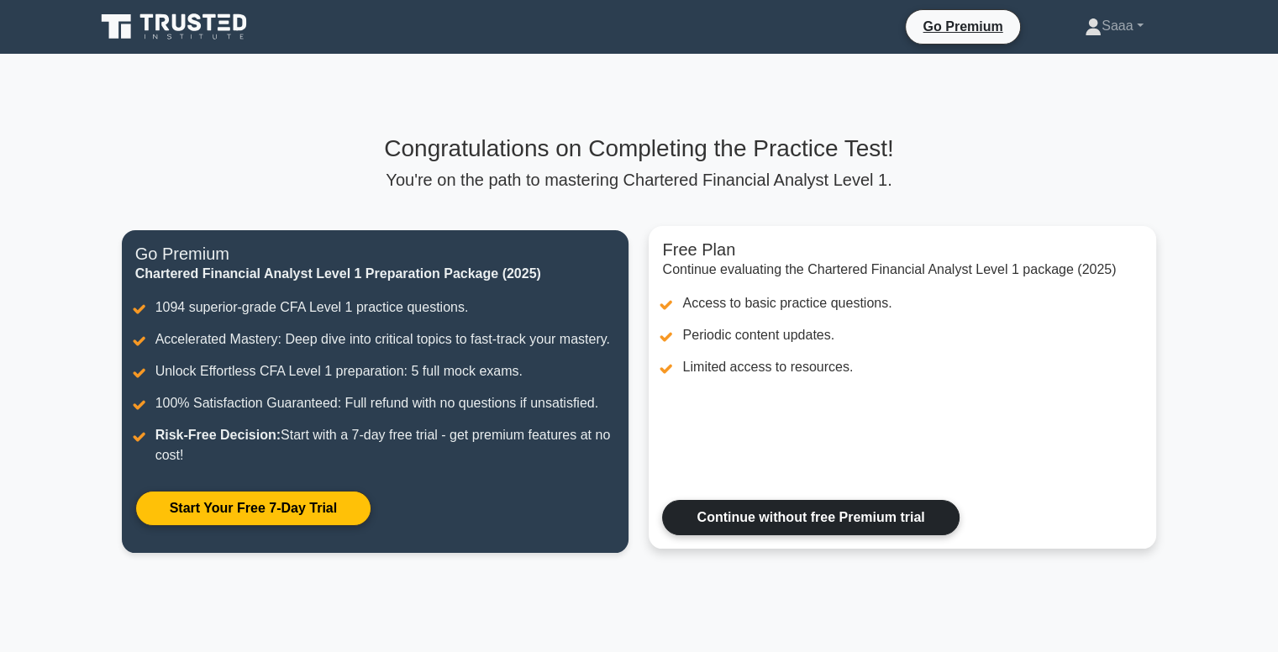
click at [750, 503] on link "Continue without free Premium trial" at bounding box center [810, 517] width 297 height 35
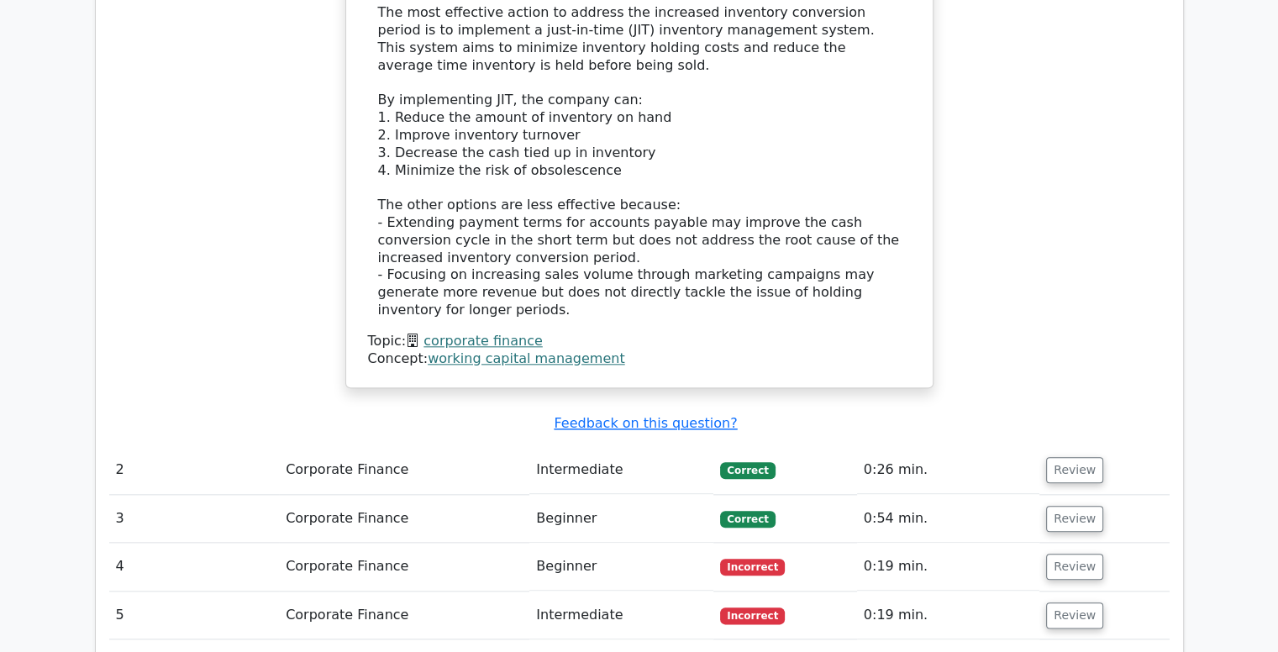
scroll to position [1761, 0]
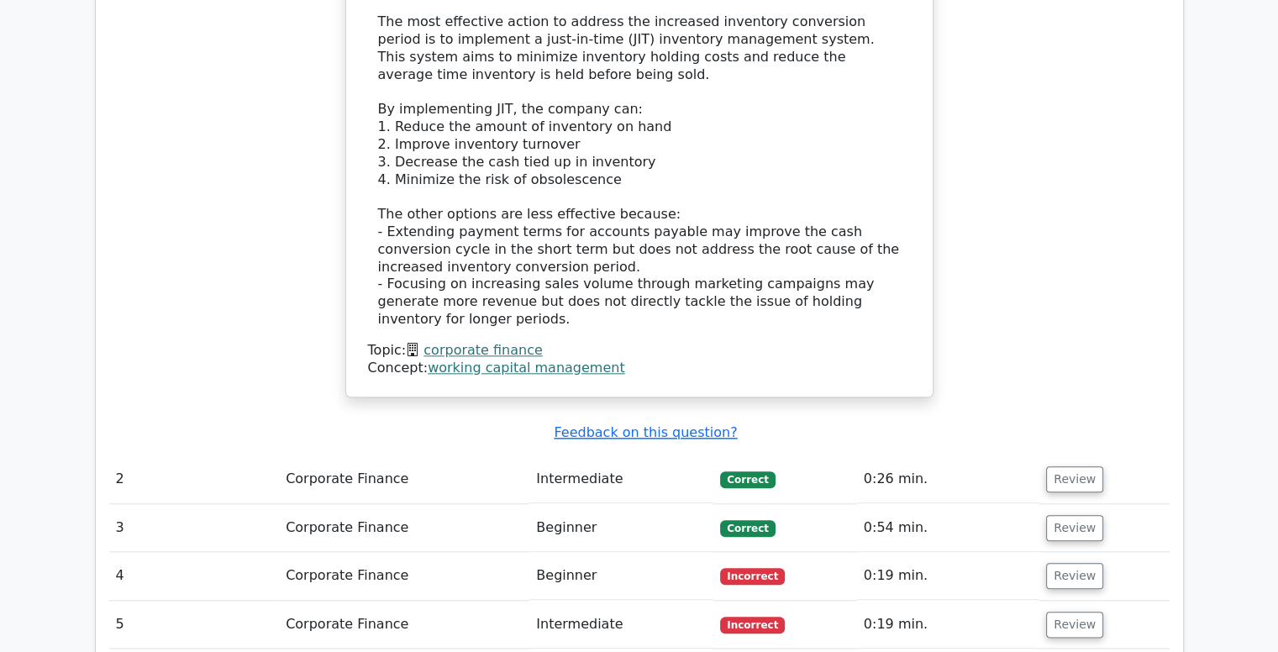
click at [1062, 456] on td "Review" at bounding box center [1104, 480] width 129 height 48
click at [1061, 467] on button "Review" at bounding box center [1074, 480] width 57 height 26
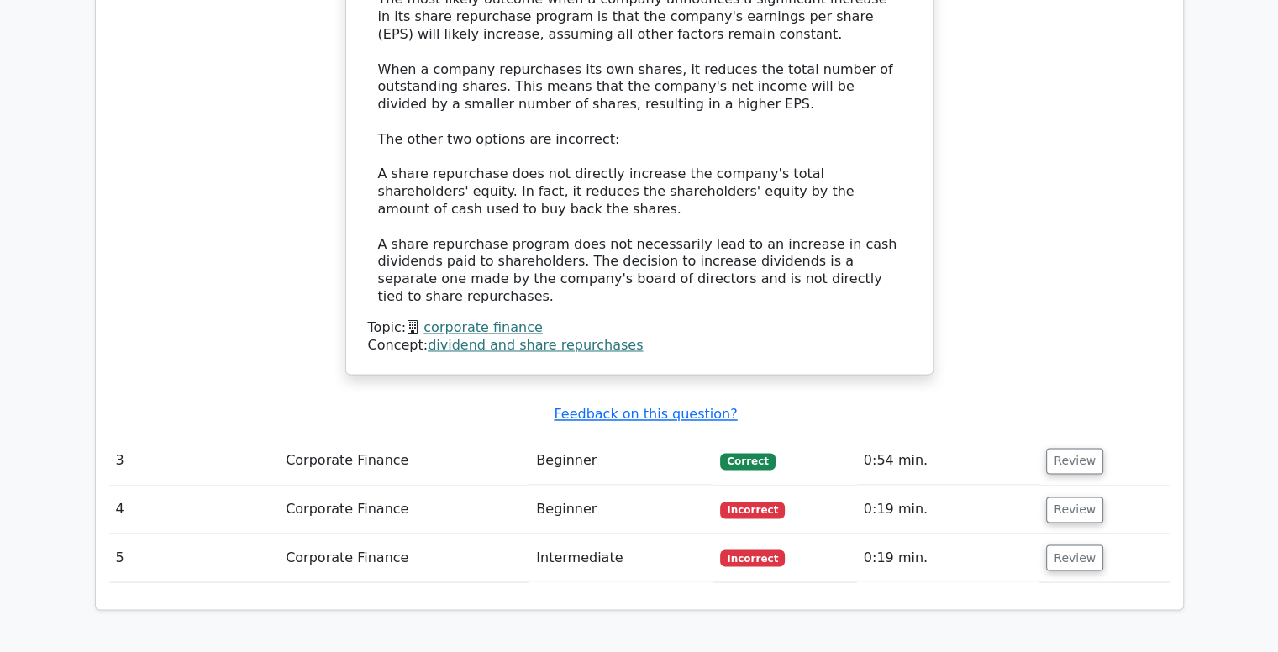
scroll to position [2650, 0]
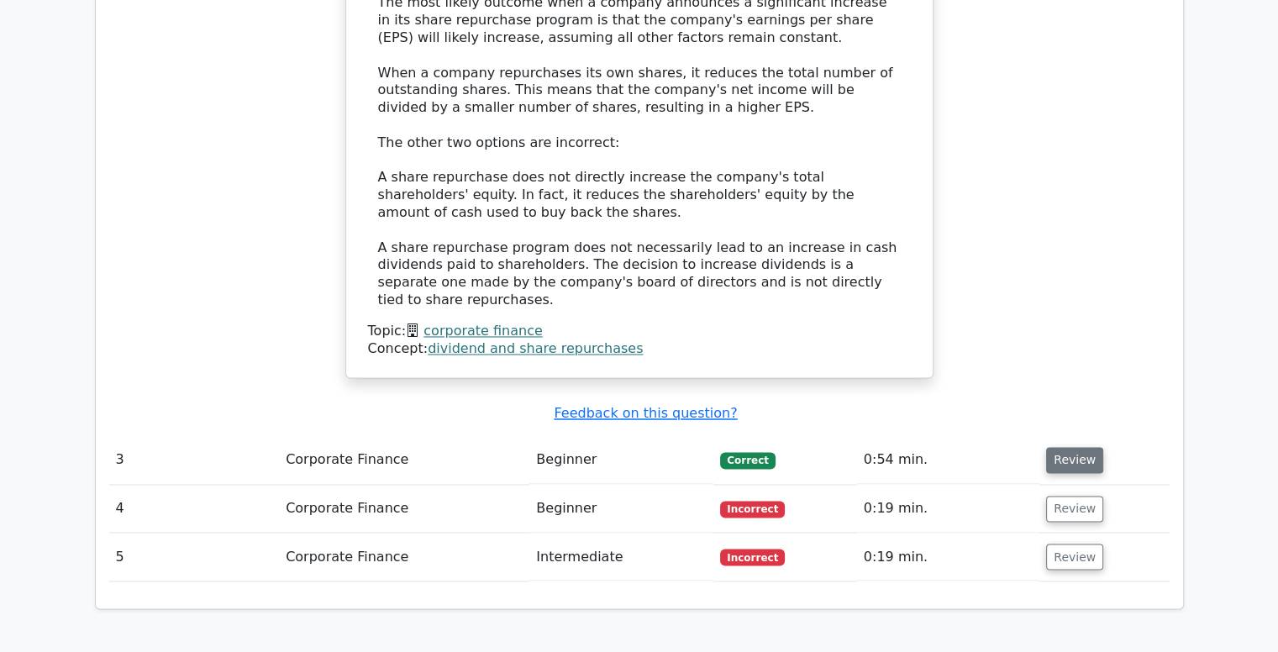
click at [1073, 447] on button "Review" at bounding box center [1074, 460] width 57 height 26
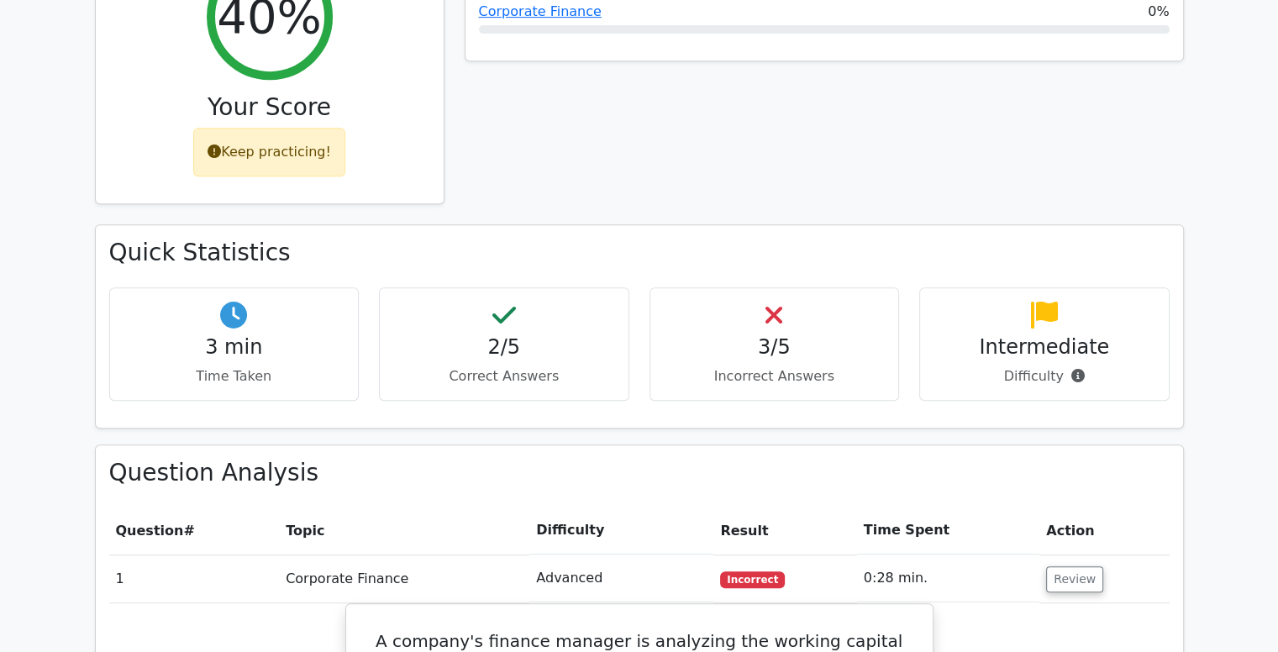
scroll to position [725, 0]
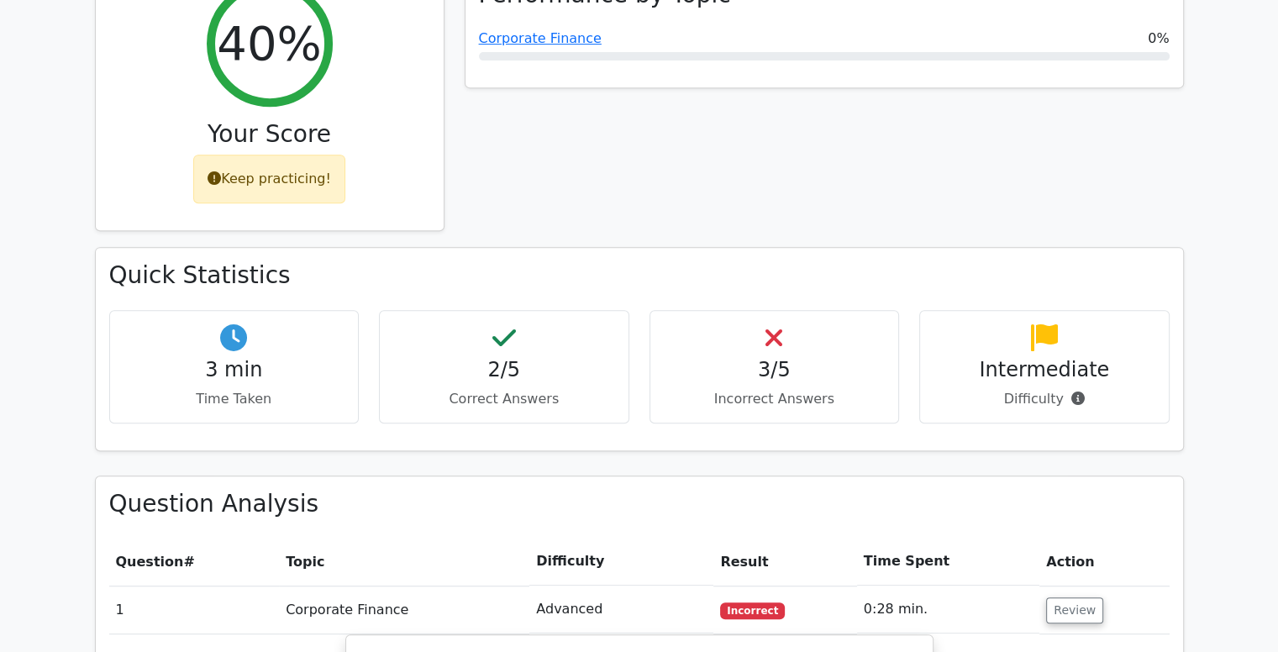
click at [790, 310] on div "3/5 Incorrect Answers" at bounding box center [775, 366] width 250 height 113
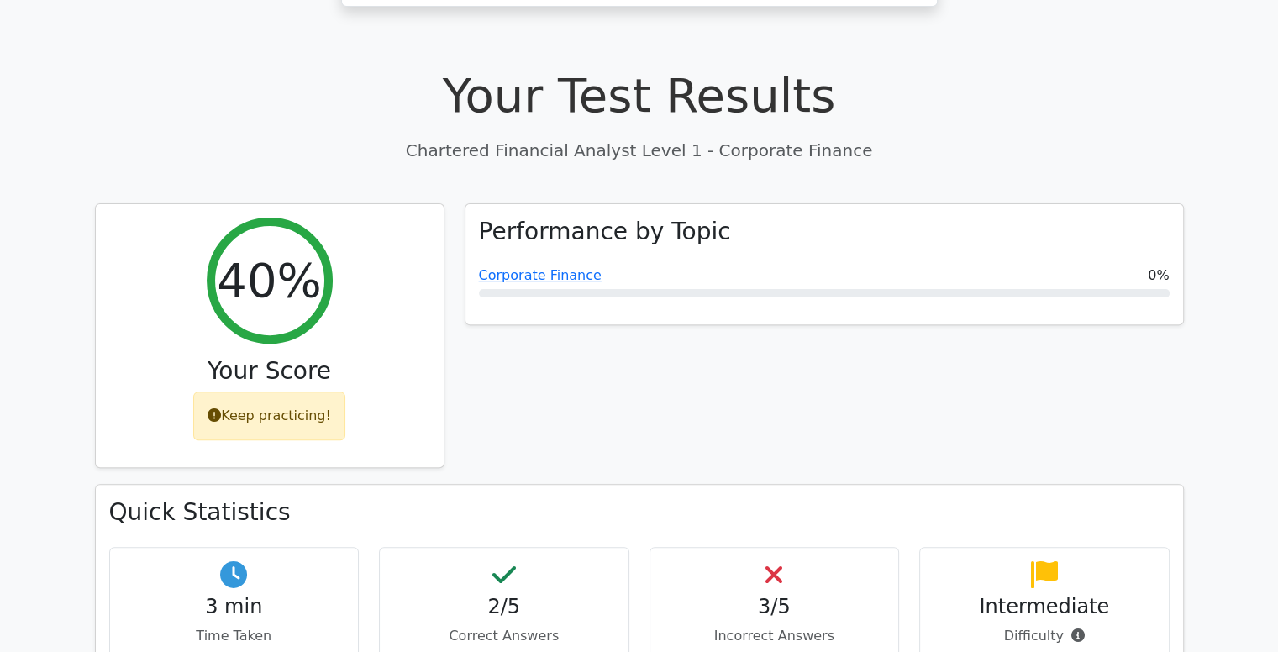
scroll to position [516, 0]
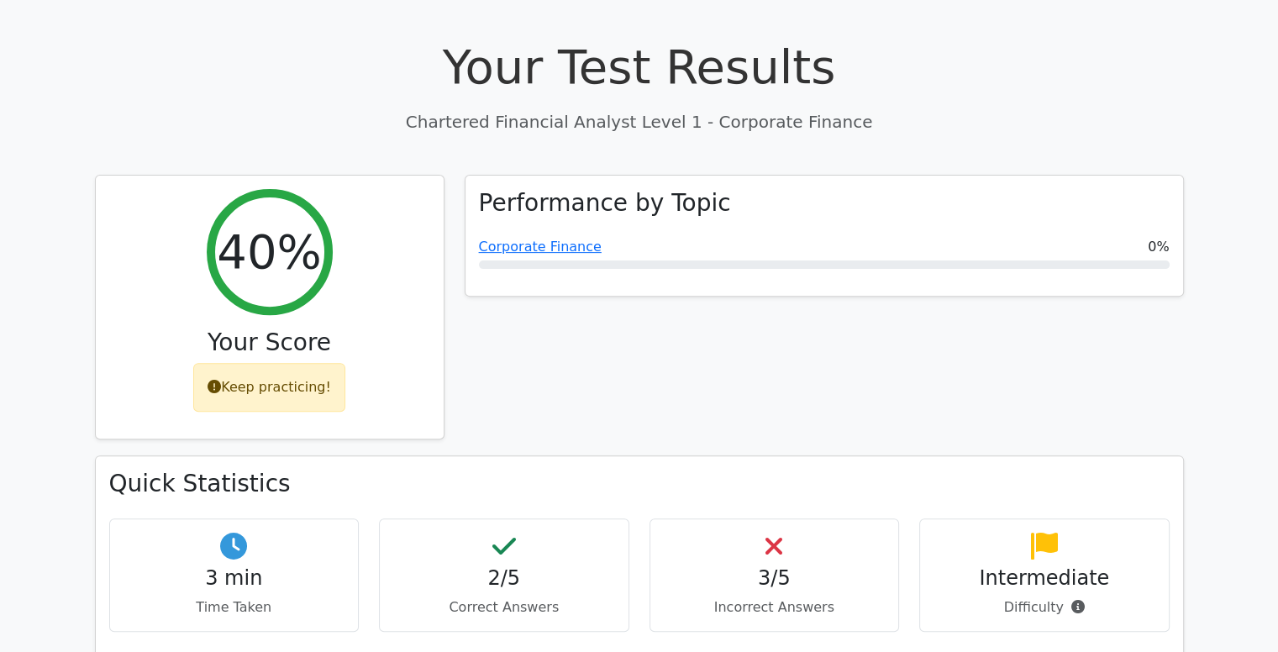
click at [731, 567] on h4 "3/5" at bounding box center [775, 579] width 222 height 24
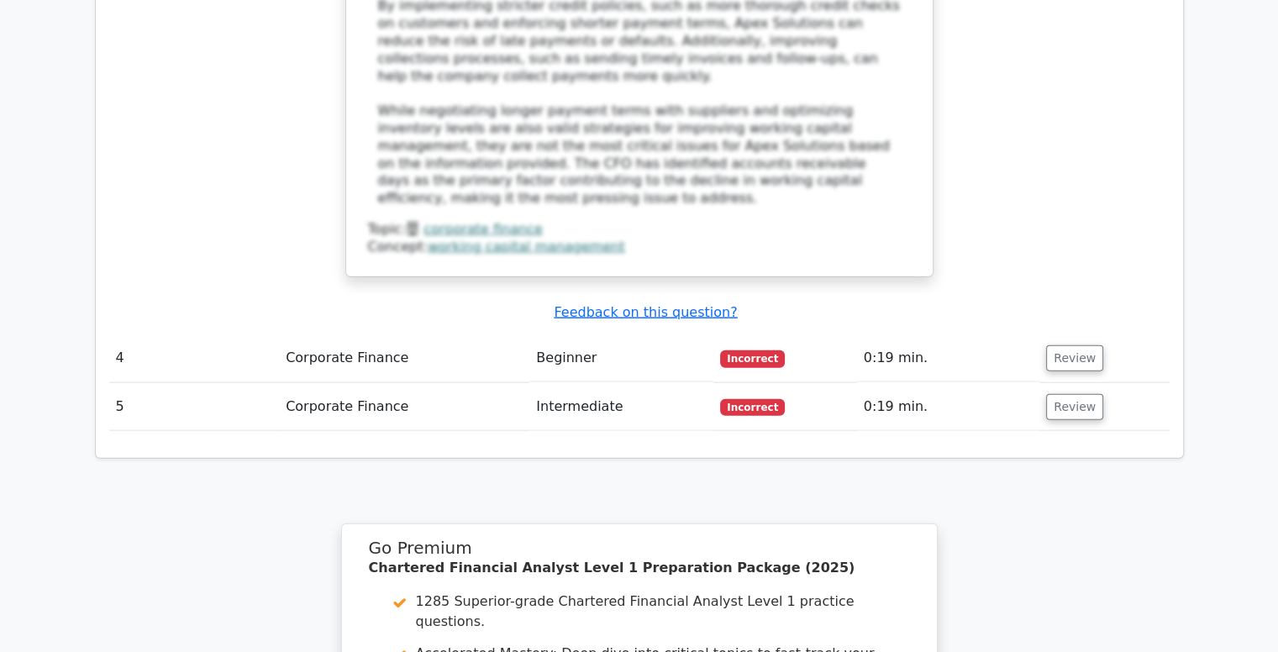
scroll to position [3774, 0]
click at [1062, 393] on button "Review" at bounding box center [1074, 406] width 57 height 26
